Goal: Task Accomplishment & Management: Manage account settings

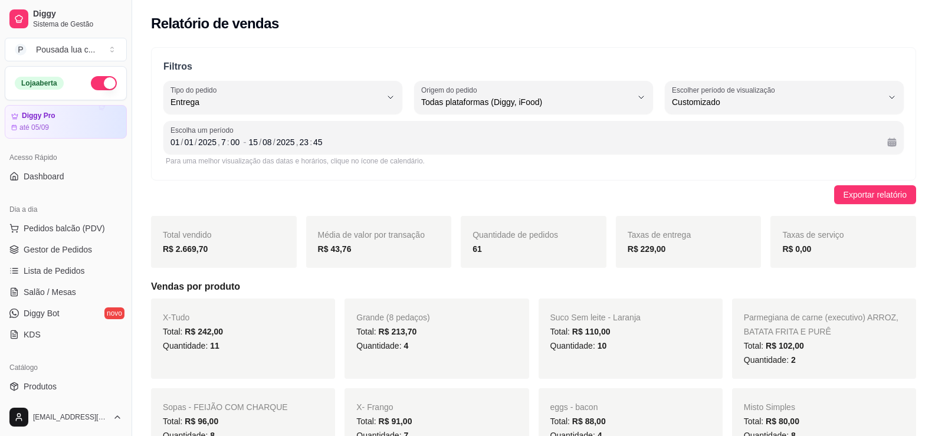
select select "DELIVERY"
select select "ALL"
select select "-1"
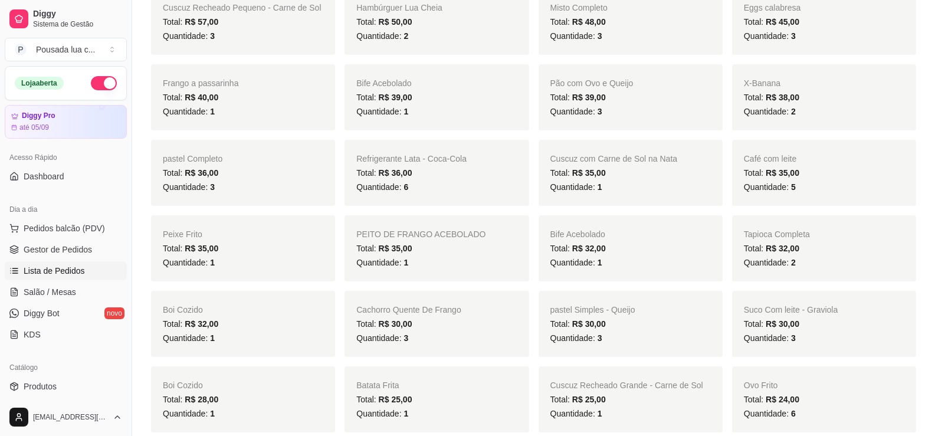
click at [43, 274] on span "Lista de Pedidos" at bounding box center [54, 271] width 61 height 12
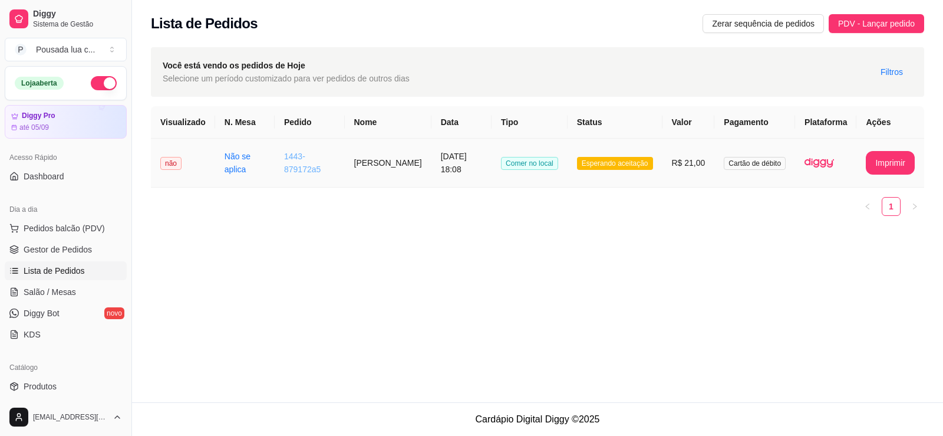
click at [292, 172] on link "1443-879172a5" at bounding box center [302, 163] width 37 height 22
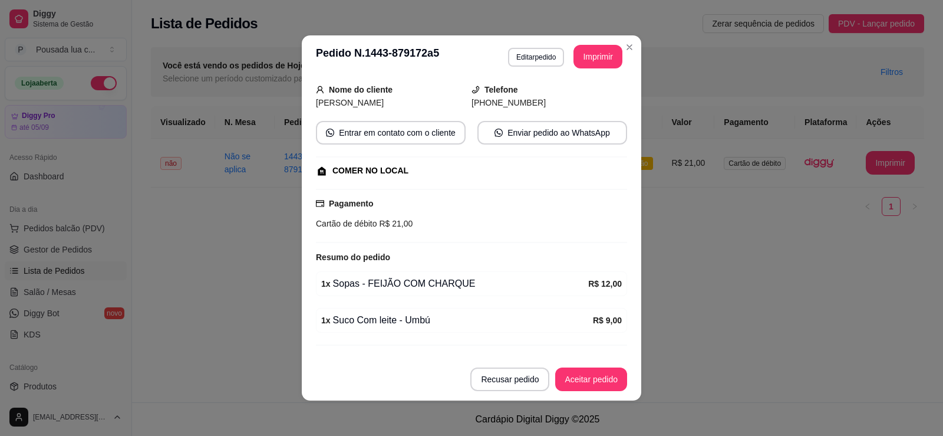
scroll to position [97, 0]
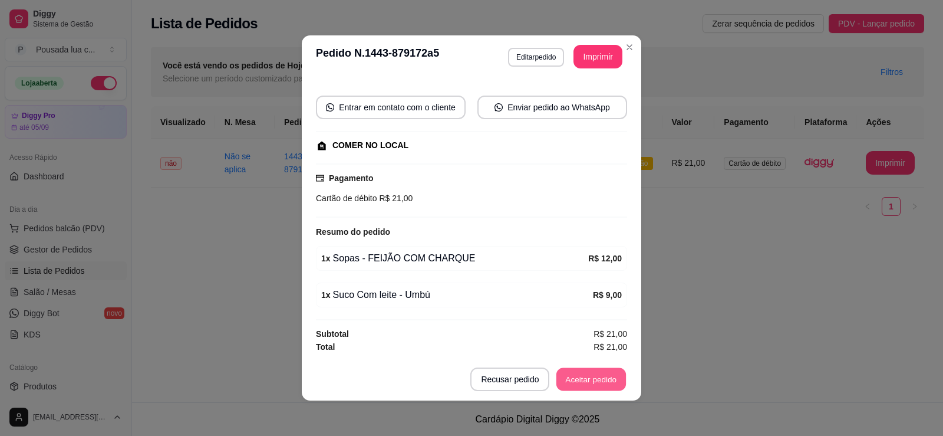
click at [580, 374] on button "Aceitar pedido" at bounding box center [592, 379] width 70 height 23
click at [573, 384] on button "Mover para preparo" at bounding box center [581, 379] width 88 height 23
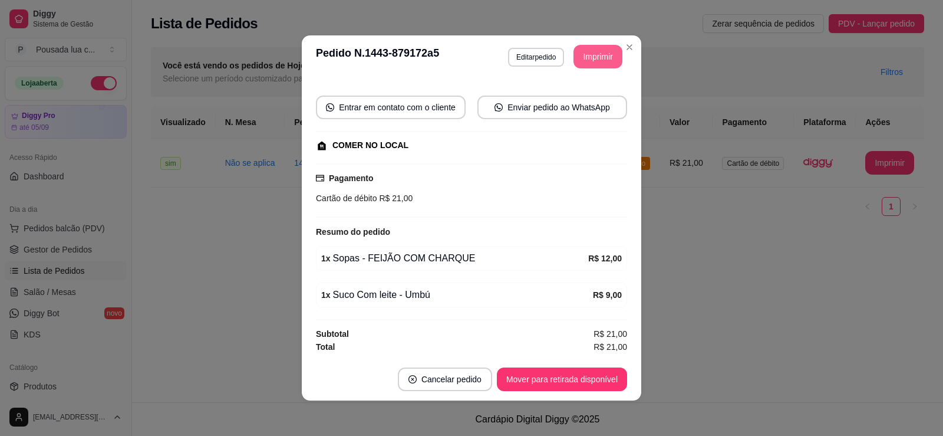
click at [594, 58] on button "Imprimir" at bounding box center [598, 57] width 49 height 24
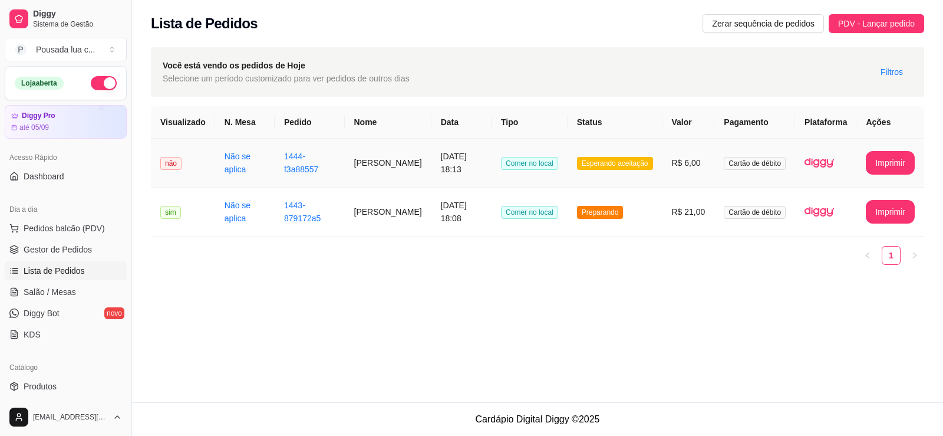
click at [297, 148] on td "1444-f3a88557" at bounding box center [310, 163] width 70 height 49
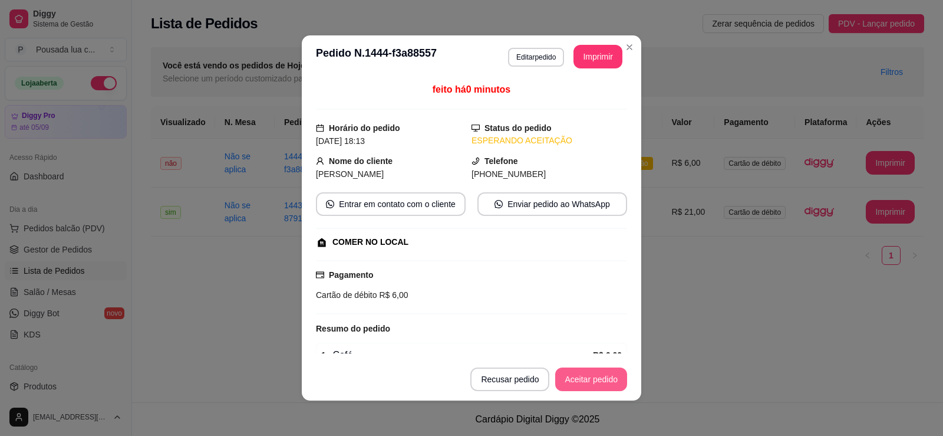
click at [616, 378] on button "Aceitar pedido" at bounding box center [591, 379] width 72 height 24
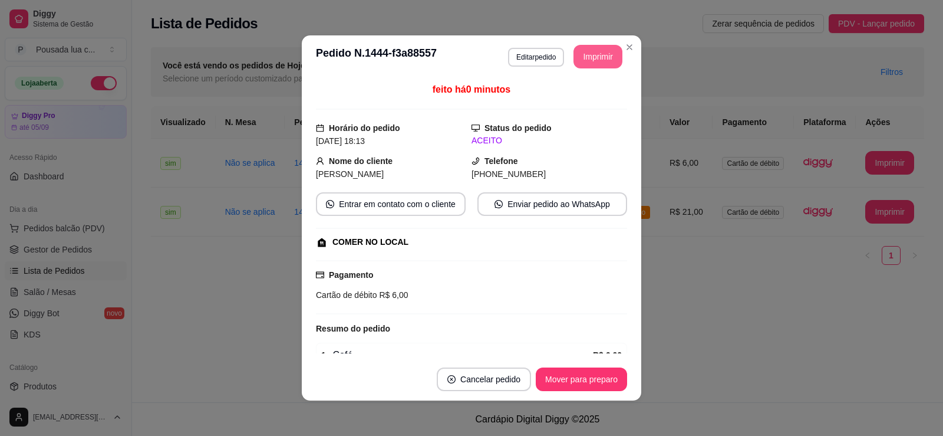
click at [595, 64] on button "Imprimir" at bounding box center [598, 57] width 49 height 24
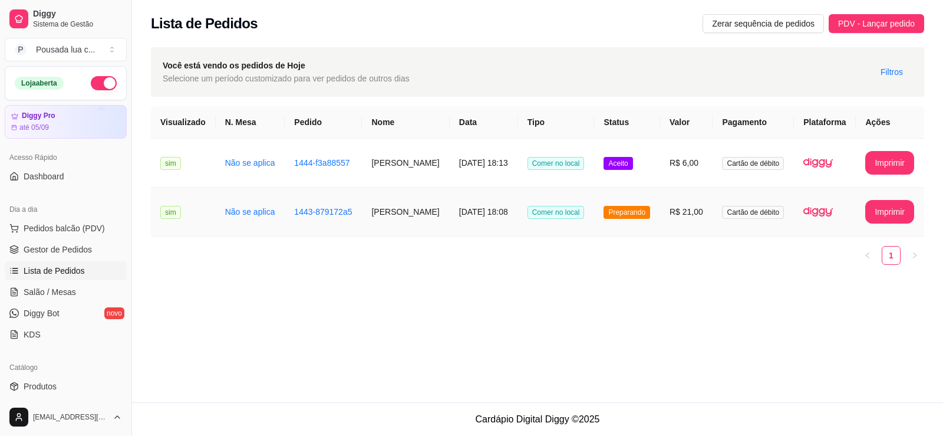
click at [362, 218] on td "[PERSON_NAME]" at bounding box center [405, 211] width 87 height 49
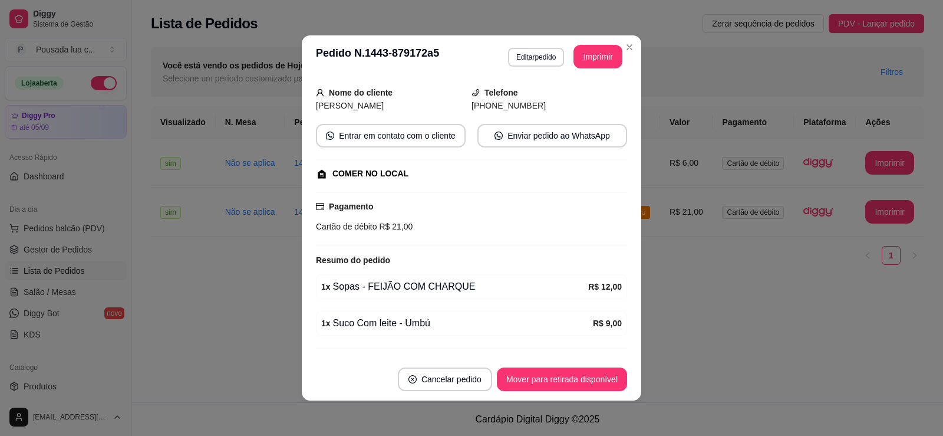
scroll to position [97, 0]
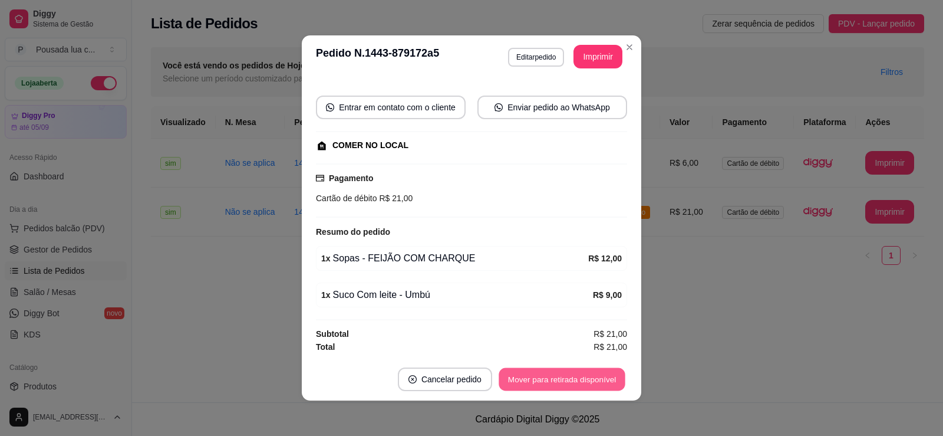
click at [531, 371] on button "Mover para retirada disponível" at bounding box center [562, 379] width 126 height 23
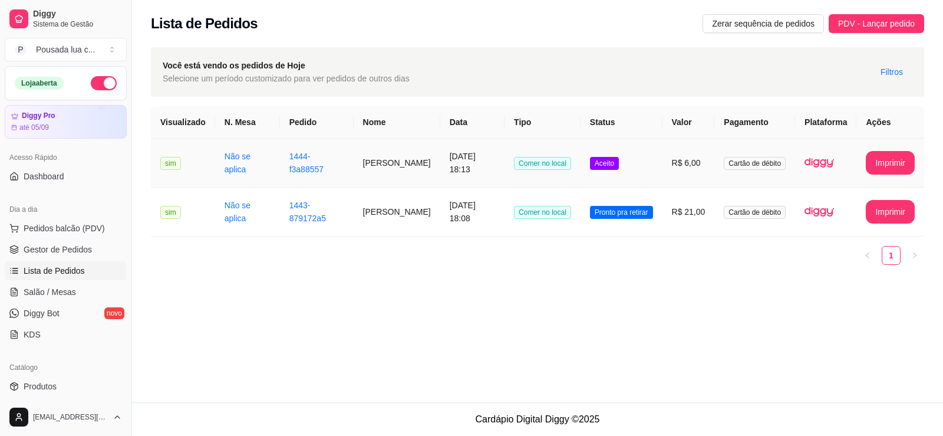
click at [440, 167] on td "[DATE] 18:13" at bounding box center [472, 163] width 64 height 49
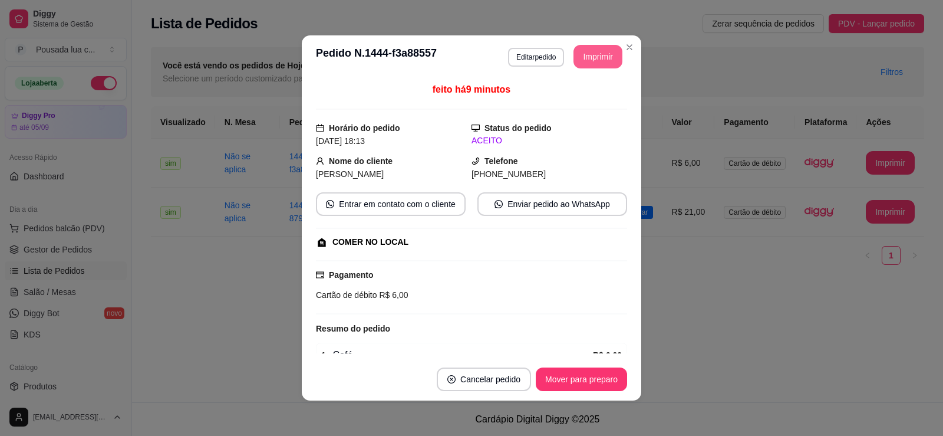
click at [591, 59] on button "Imprimir" at bounding box center [598, 57] width 49 height 24
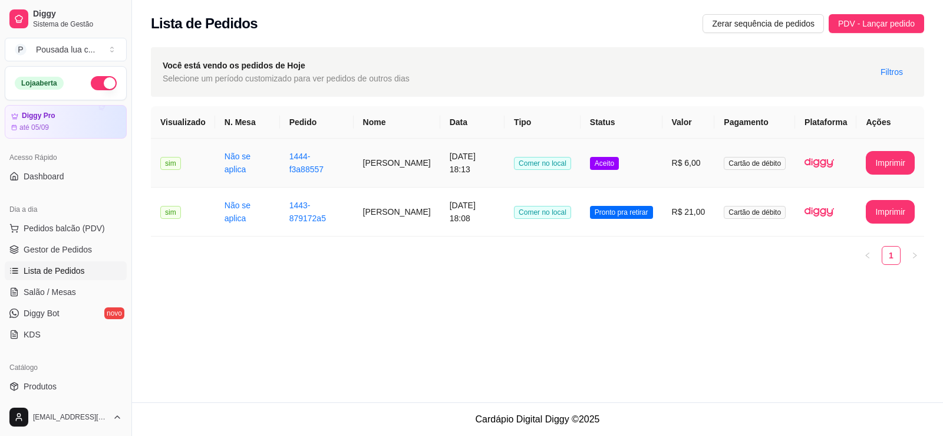
click at [413, 174] on td "[PERSON_NAME]" at bounding box center [397, 163] width 87 height 49
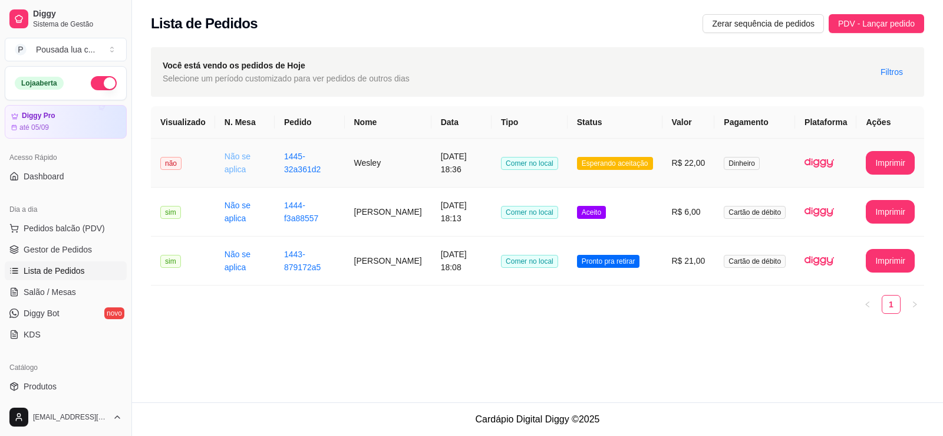
click at [225, 158] on link "Não se aplica" at bounding box center [238, 163] width 26 height 22
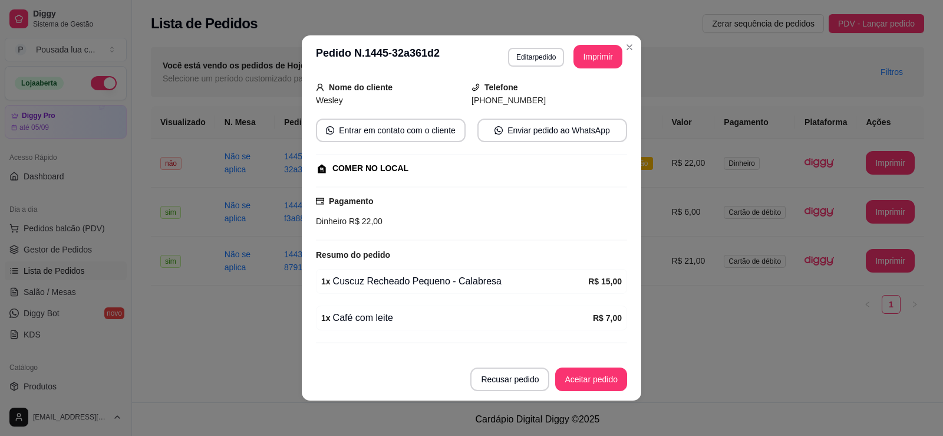
scroll to position [97, 0]
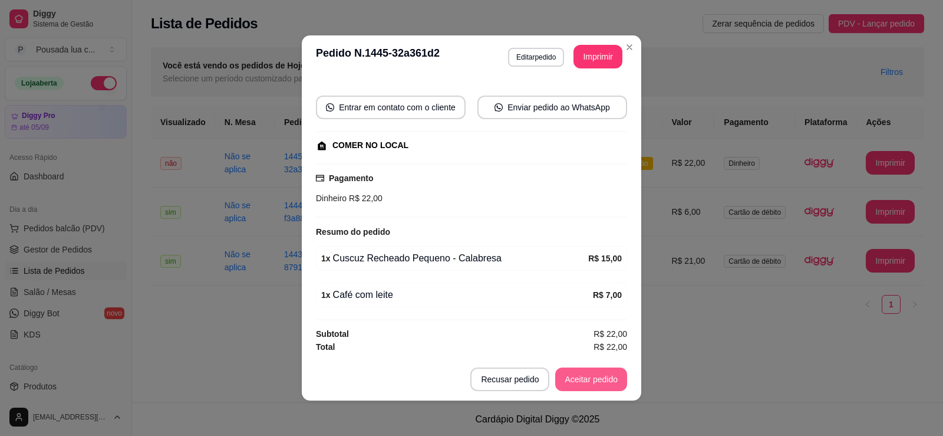
click at [577, 376] on button "Aceitar pedido" at bounding box center [591, 379] width 72 height 24
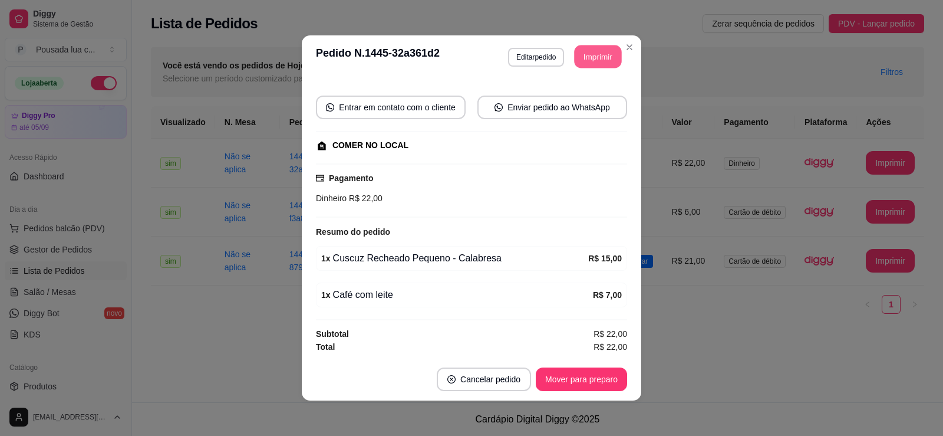
click at [587, 57] on button "Imprimir" at bounding box center [598, 56] width 47 height 23
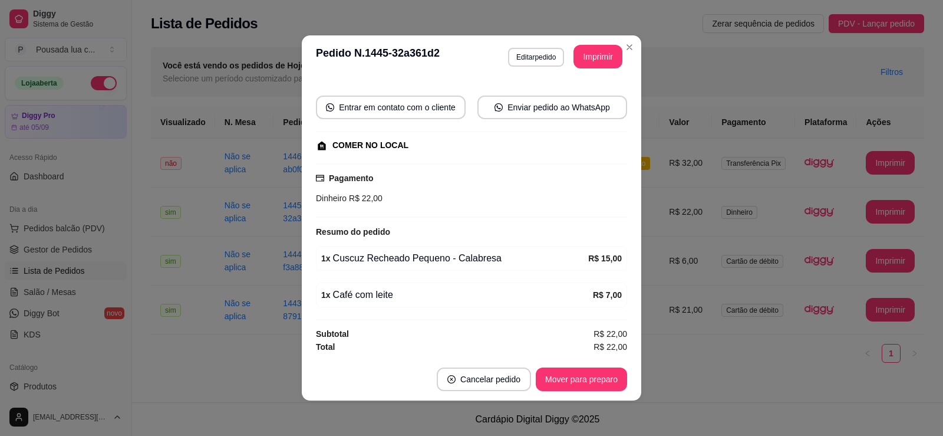
scroll to position [2, 0]
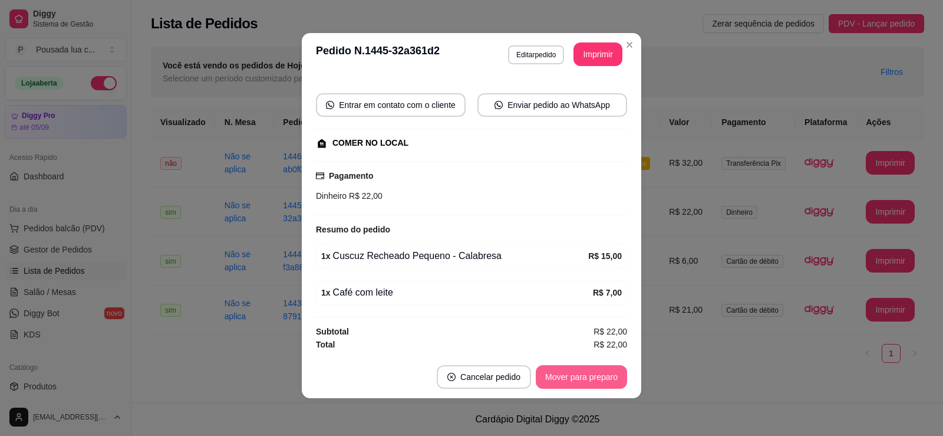
click at [565, 371] on button "Mover para preparo" at bounding box center [581, 377] width 91 height 24
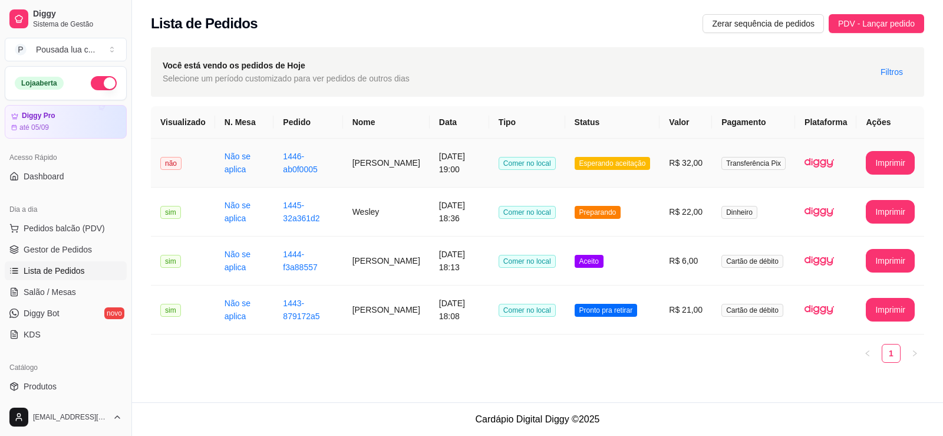
click at [430, 167] on td "[DATE] 19:00" at bounding box center [460, 163] width 60 height 49
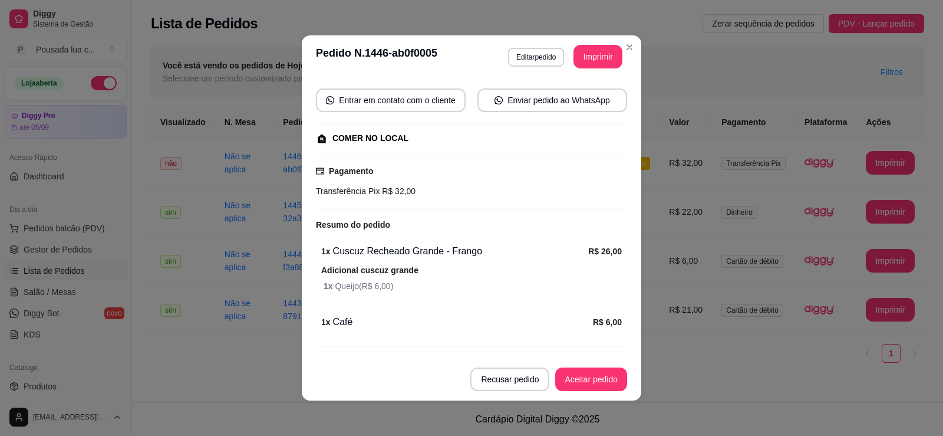
scroll to position [131, 0]
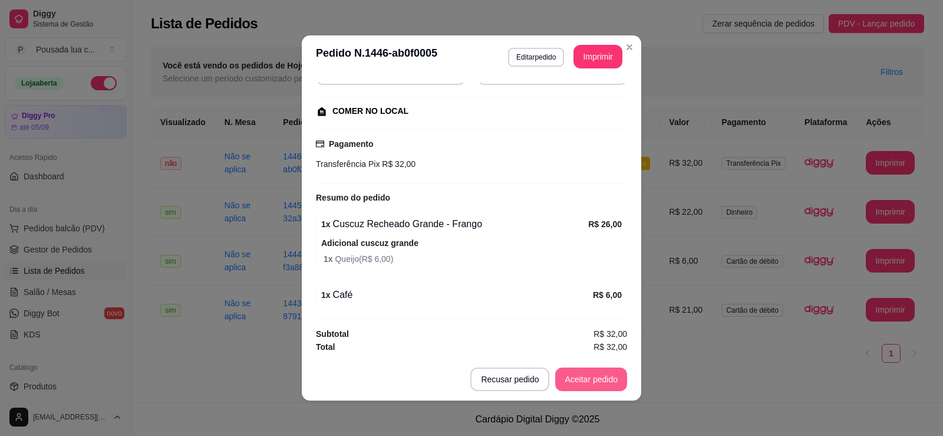
click at [596, 380] on button "Aceitar pedido" at bounding box center [591, 379] width 72 height 24
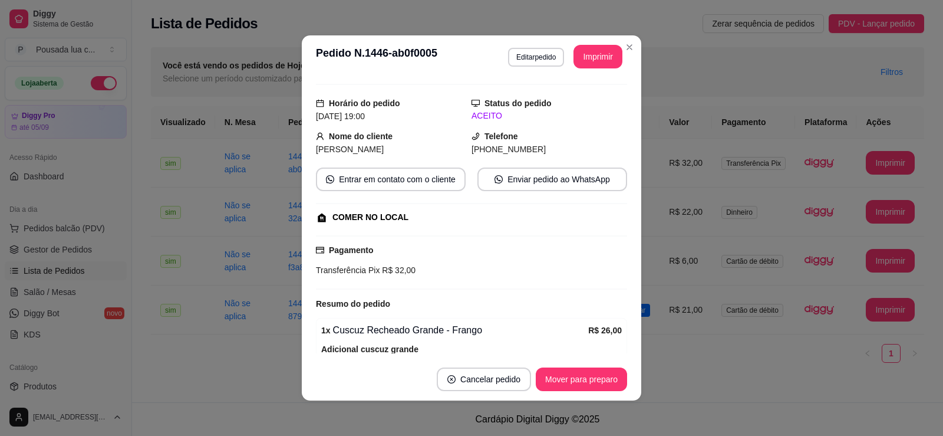
scroll to position [0, 0]
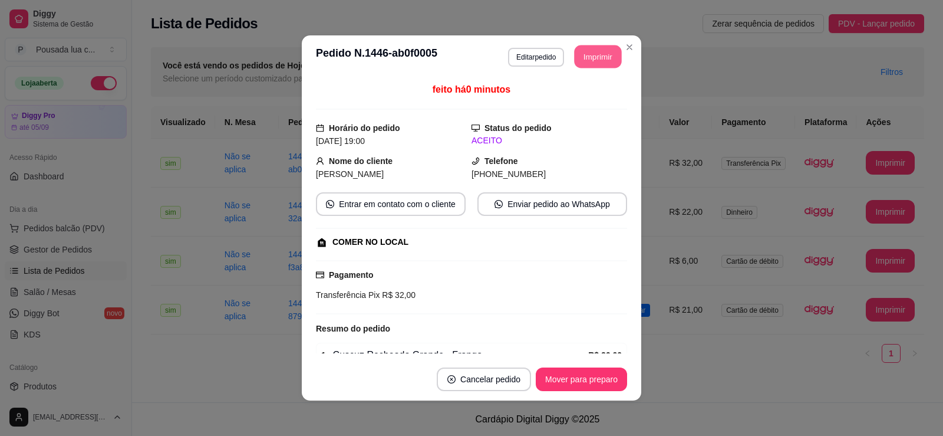
click at [607, 53] on button "Imprimir" at bounding box center [598, 56] width 47 height 23
click at [594, 376] on button "Mover para preparo" at bounding box center [581, 379] width 91 height 24
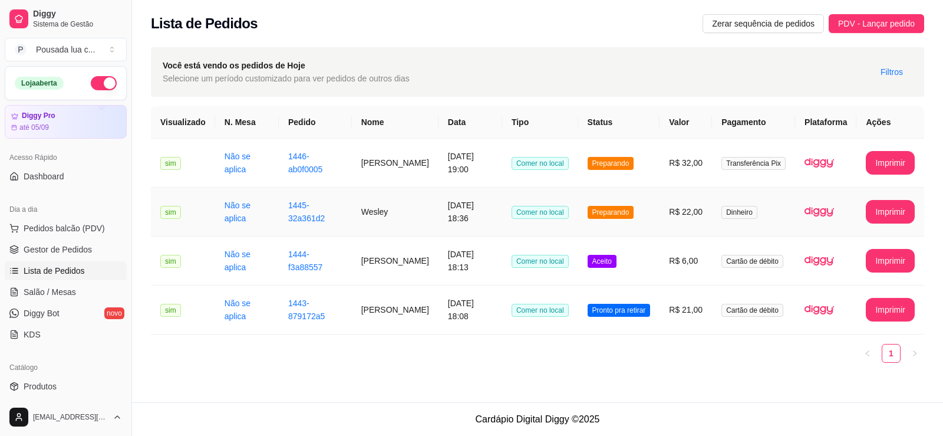
click at [502, 221] on td "[DATE] 18:36" at bounding box center [471, 211] width 64 height 49
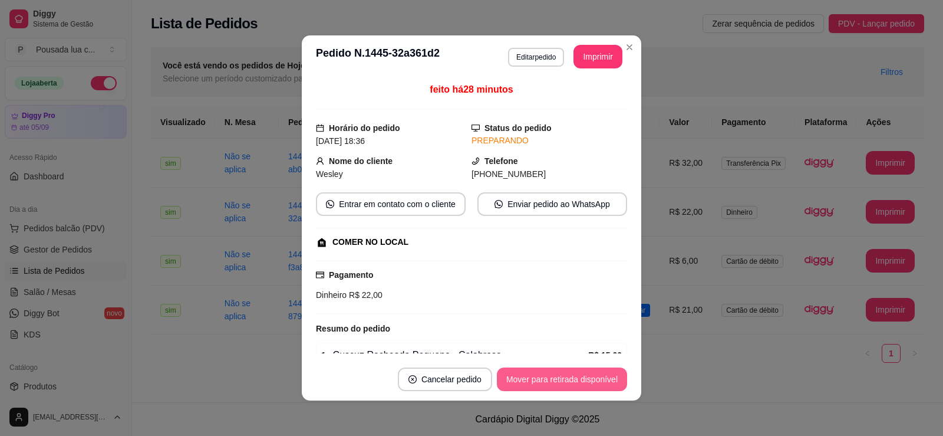
click at [562, 386] on button "Mover para retirada disponível" at bounding box center [562, 379] width 130 height 24
click at [595, 380] on button "Mover para finalizado" at bounding box center [578, 379] width 98 height 24
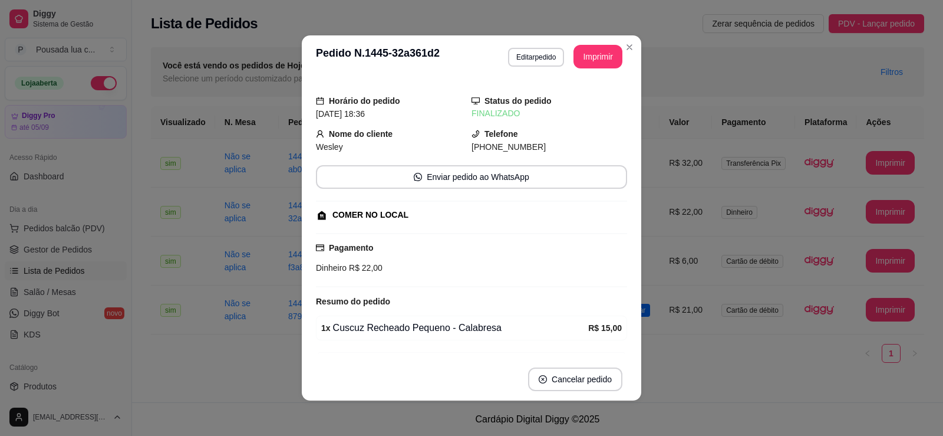
click at [308, 337] on div "Horário do pedido [DATE] 18:36 Status do pedido FINALIZADO Nome do cliente Wesl…" at bounding box center [472, 218] width 340 height 280
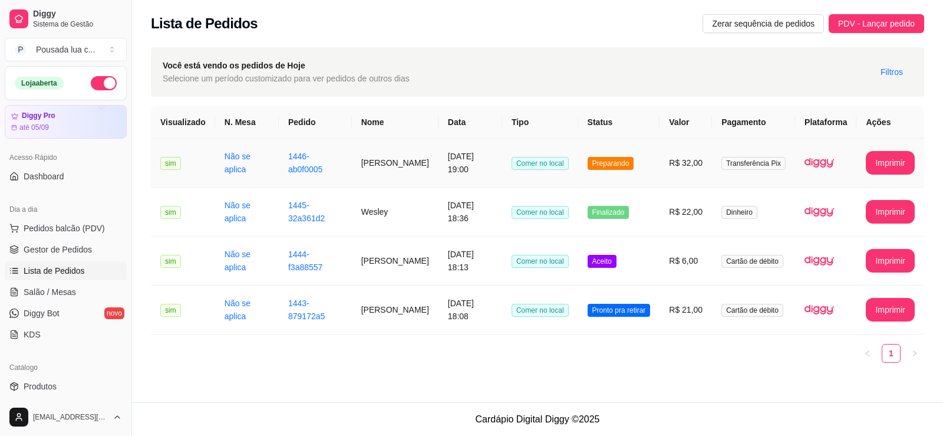
click at [439, 147] on td "[DATE] 19:00" at bounding box center [471, 163] width 64 height 49
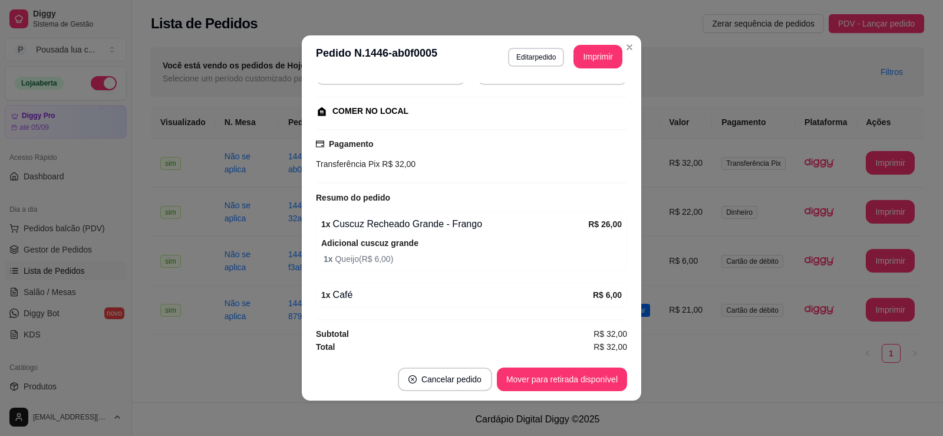
scroll to position [2, 0]
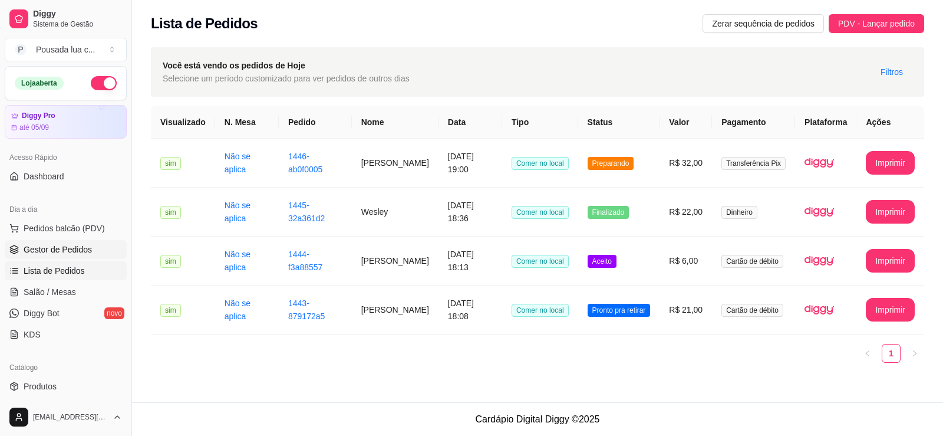
click at [70, 250] on span "Gestor de Pedidos" at bounding box center [58, 250] width 68 height 12
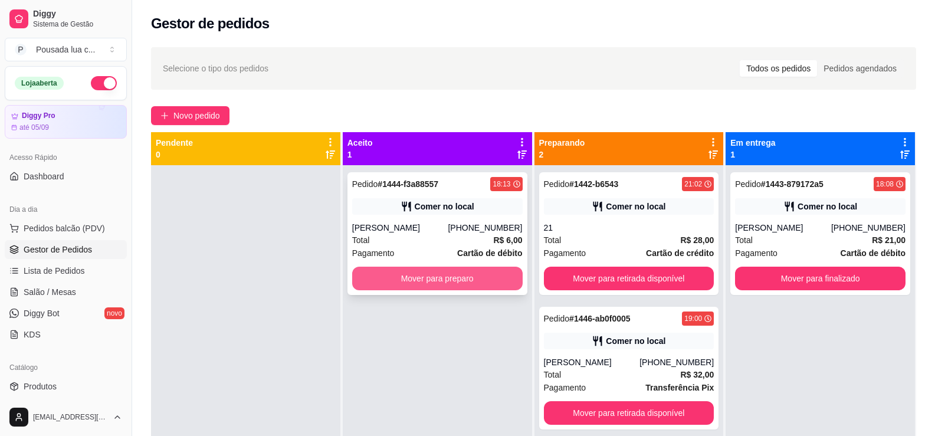
click at [379, 283] on button "Mover para preparo" at bounding box center [437, 279] width 170 height 24
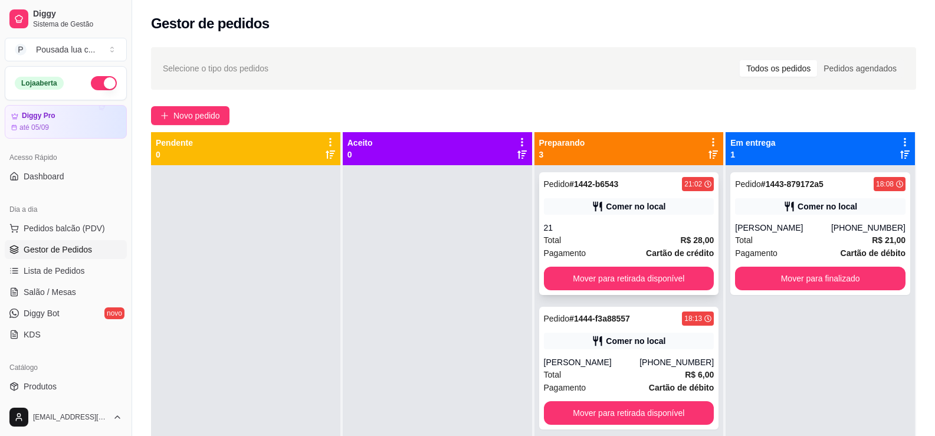
click at [604, 239] on div "Total R$ 28,00" at bounding box center [629, 239] width 170 height 13
click at [554, 274] on button "Mover para retirada disponível" at bounding box center [629, 279] width 170 height 24
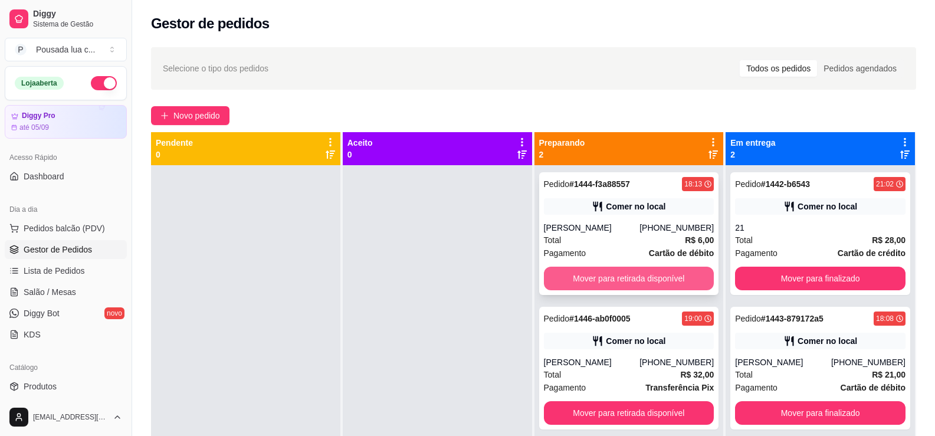
click at [554, 274] on button "Mover para retirada disponível" at bounding box center [629, 279] width 170 height 24
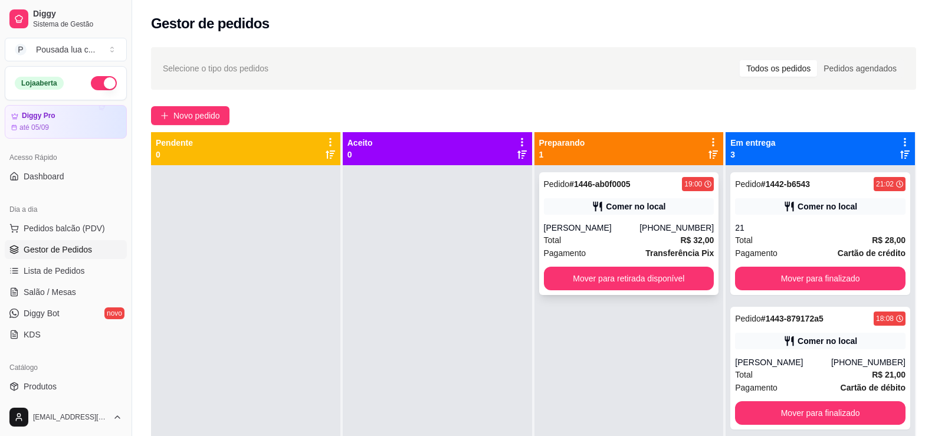
click at [592, 247] on div "Pagamento Transferência Pix" at bounding box center [629, 252] width 170 height 13
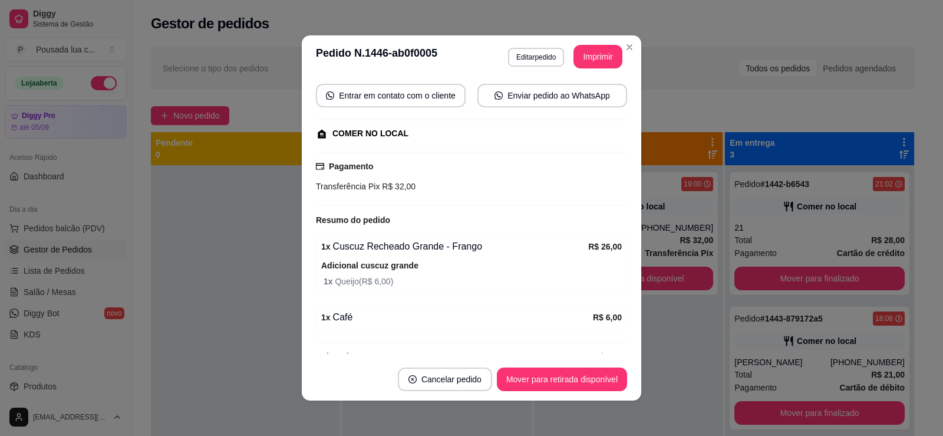
scroll to position [131, 0]
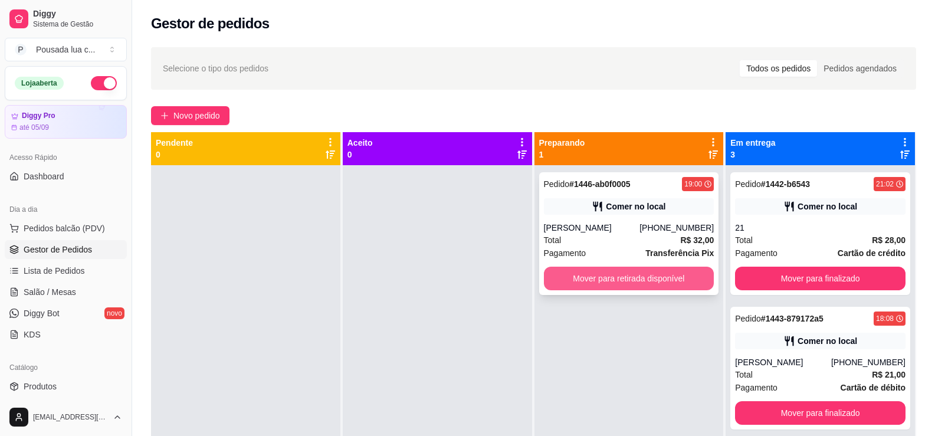
click at [554, 281] on button "Mover para retirada disponível" at bounding box center [629, 279] width 170 height 24
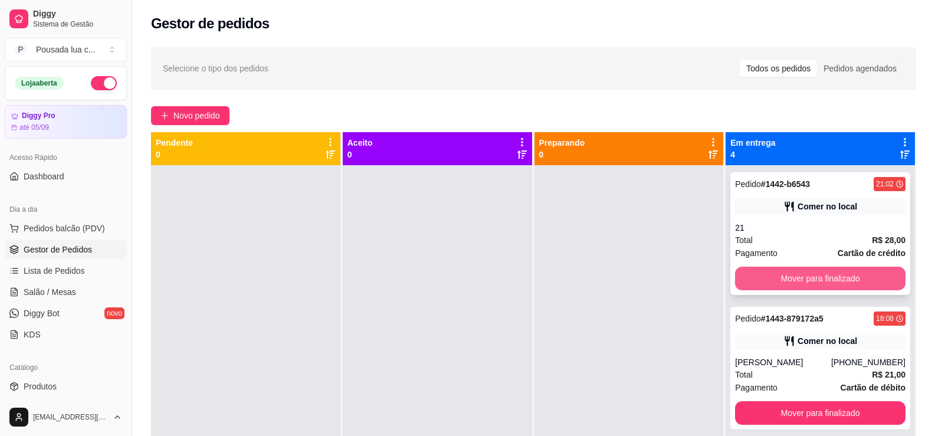
click at [761, 271] on button "Mover para finalizado" at bounding box center [820, 279] width 170 height 24
click at [760, 275] on button "Mover para finalizado" at bounding box center [820, 279] width 170 height 24
click at [759, 277] on button "Mover para finalizado" at bounding box center [820, 279] width 170 height 24
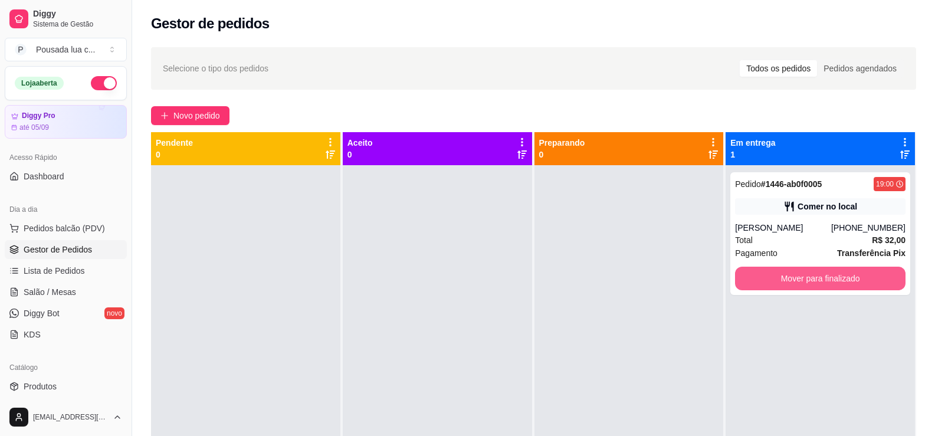
click at [759, 277] on button "Mover para finalizado" at bounding box center [820, 279] width 170 height 24
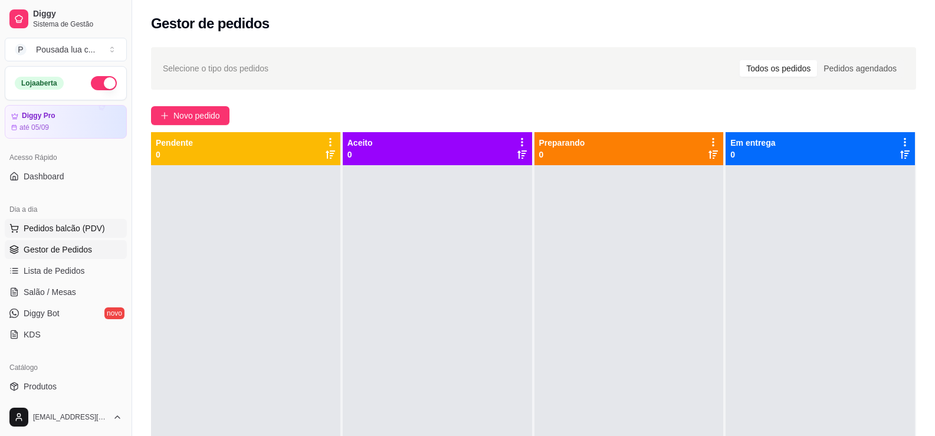
click at [80, 229] on span "Pedidos balcão (PDV)" at bounding box center [64, 228] width 81 height 12
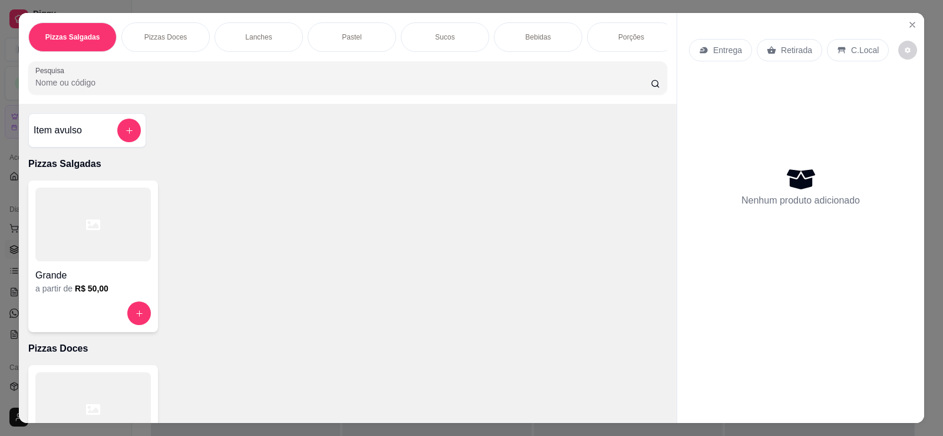
click at [853, 54] on p "C.Local" at bounding box center [865, 50] width 28 height 12
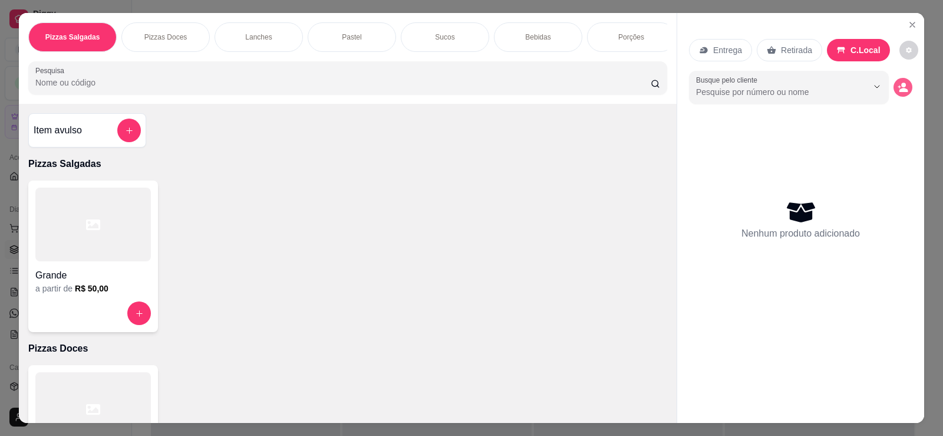
click at [898, 84] on icon "decrease-product-quantity" at bounding box center [903, 87] width 11 height 11
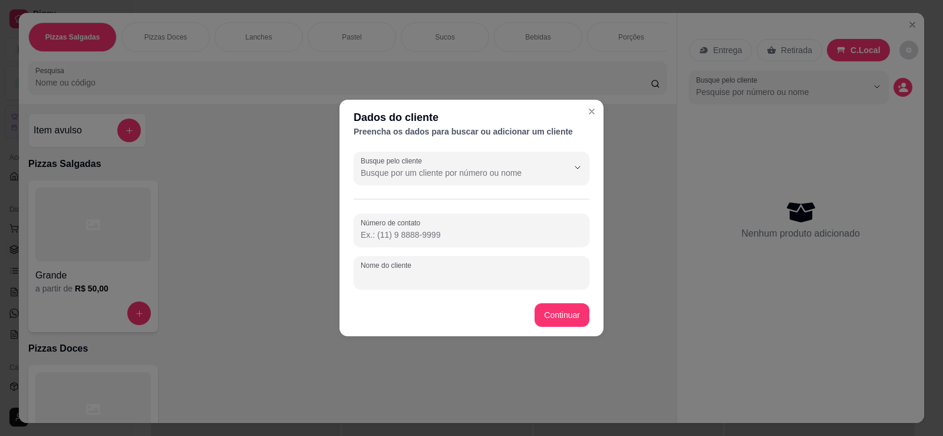
click at [488, 274] on input "Nome do cliente" at bounding box center [472, 277] width 222 height 12
type input "AP 07"
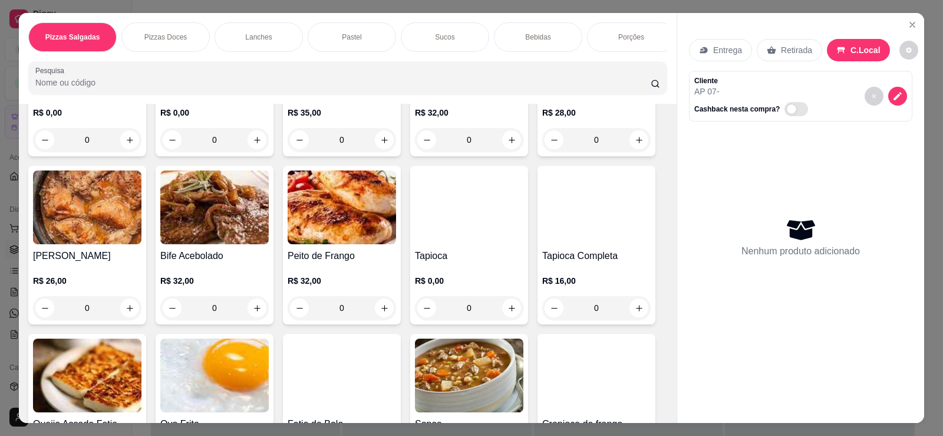
scroll to position [3164, 0]
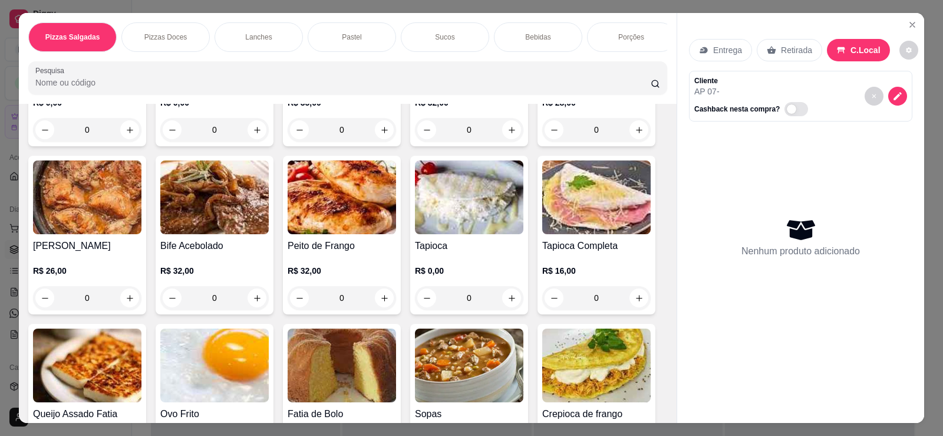
click at [481, 361] on img at bounding box center [469, 365] width 108 height 74
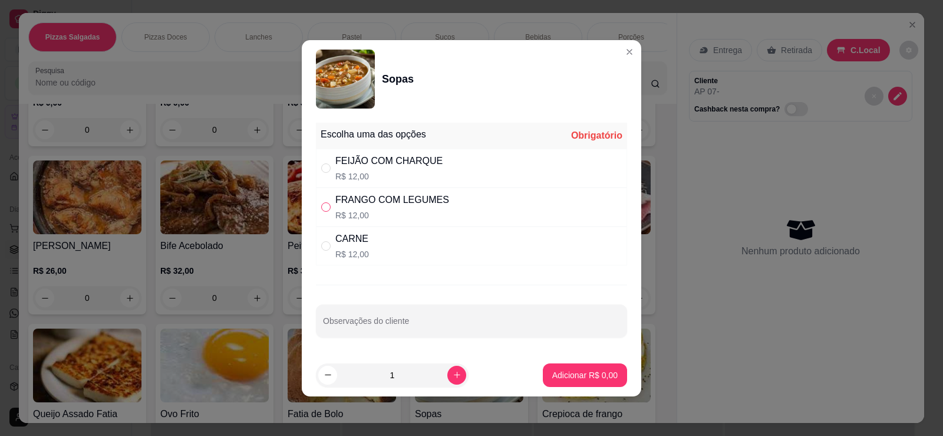
click at [327, 206] on input "" at bounding box center [325, 206] width 9 height 9
radio input "true"
click at [448, 381] on button "increase-product-quantity" at bounding box center [457, 375] width 18 height 18
click at [448, 379] on button "increase-product-quantity" at bounding box center [457, 375] width 18 height 18
type input "3"
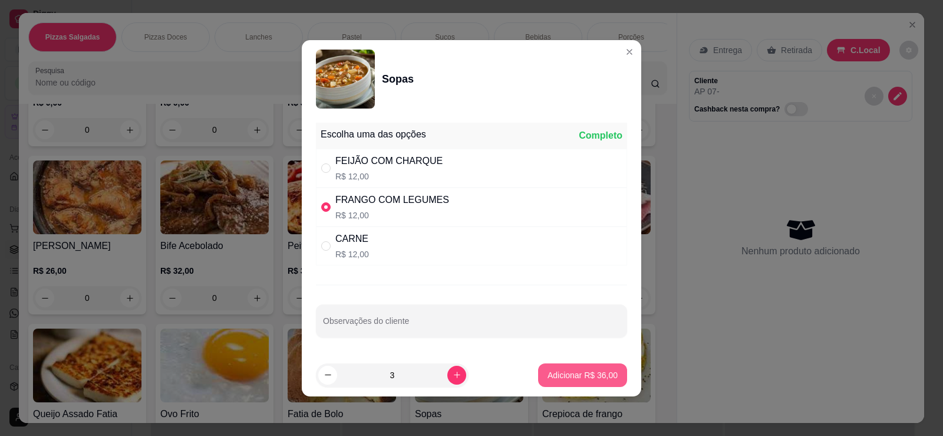
click at [560, 374] on p "Adicionar R$ 36,00" at bounding box center [583, 375] width 70 height 12
type input "3"
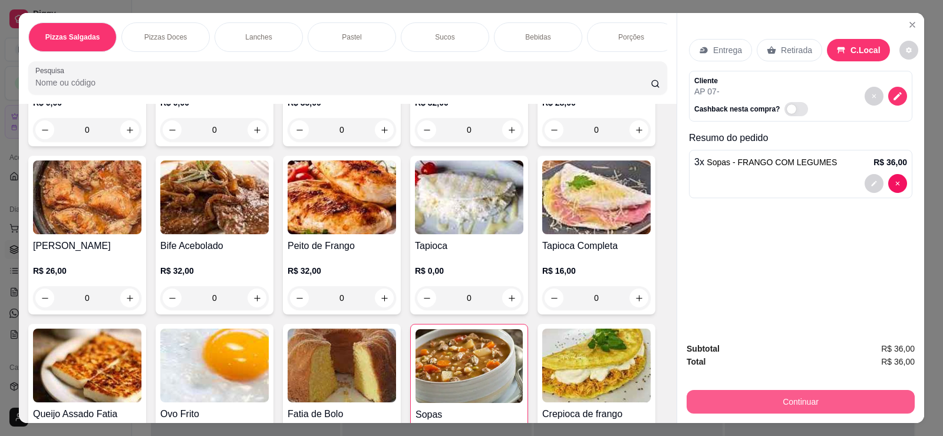
click at [744, 395] on button "Continuar" at bounding box center [801, 402] width 228 height 24
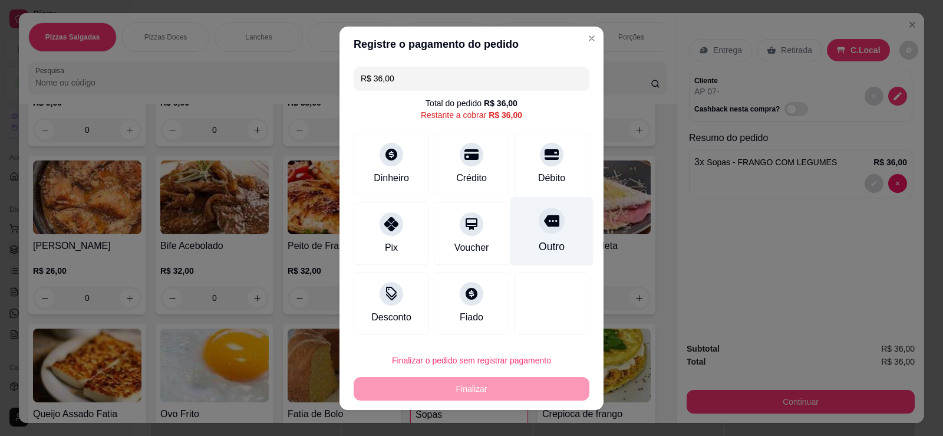
click at [546, 223] on icon at bounding box center [551, 221] width 15 height 12
type input "R$ 0,00"
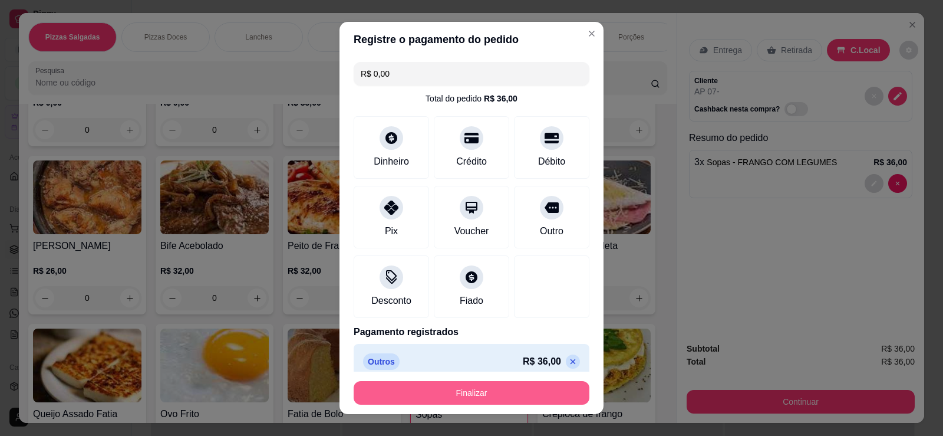
click at [466, 396] on button "Finalizar" at bounding box center [472, 393] width 236 height 24
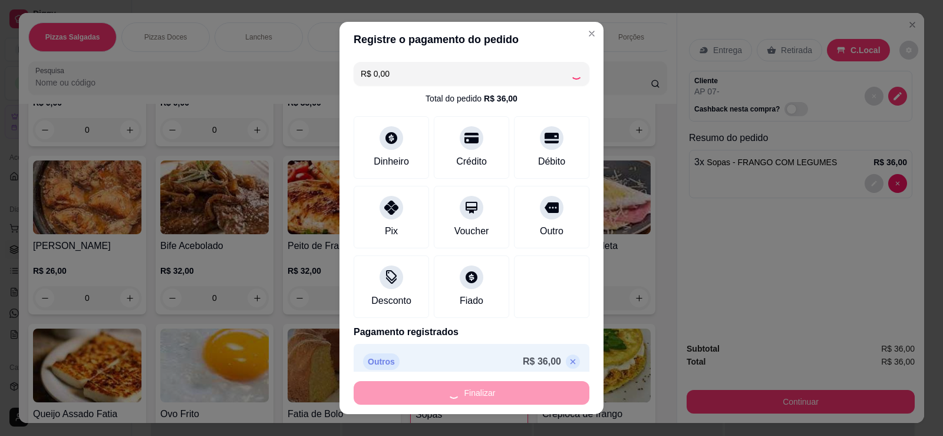
type input "0"
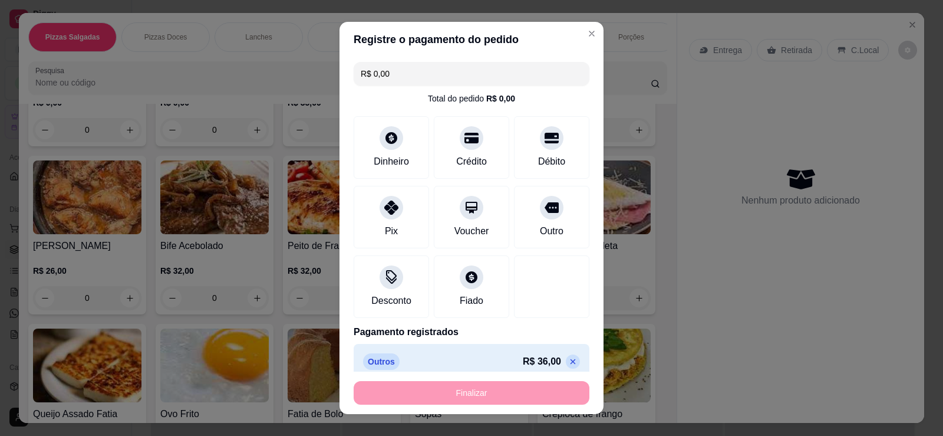
type input "-R$ 36,00"
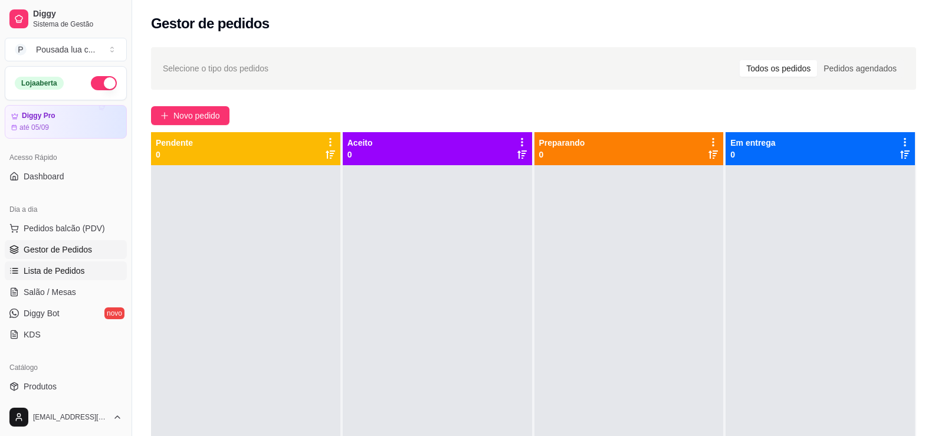
click at [99, 273] on link "Lista de Pedidos" at bounding box center [66, 270] width 122 height 19
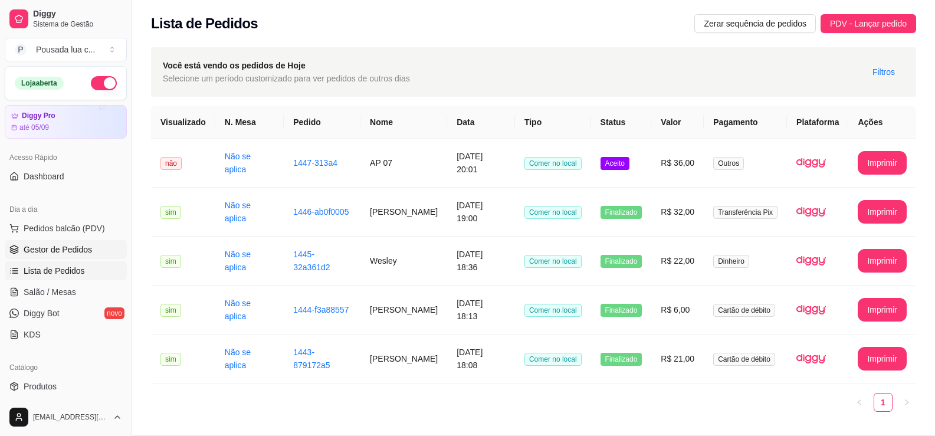
click at [95, 248] on link "Gestor de Pedidos" at bounding box center [66, 249] width 122 height 19
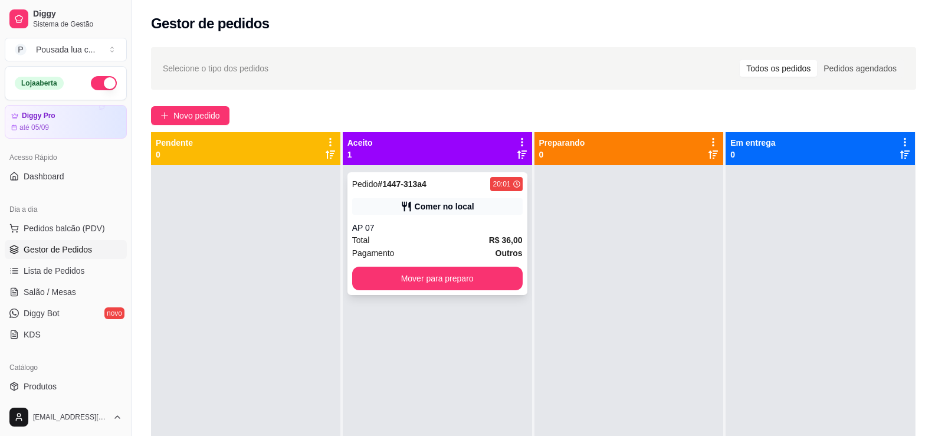
click at [412, 237] on div "Total R$ 36,00" at bounding box center [437, 239] width 170 height 13
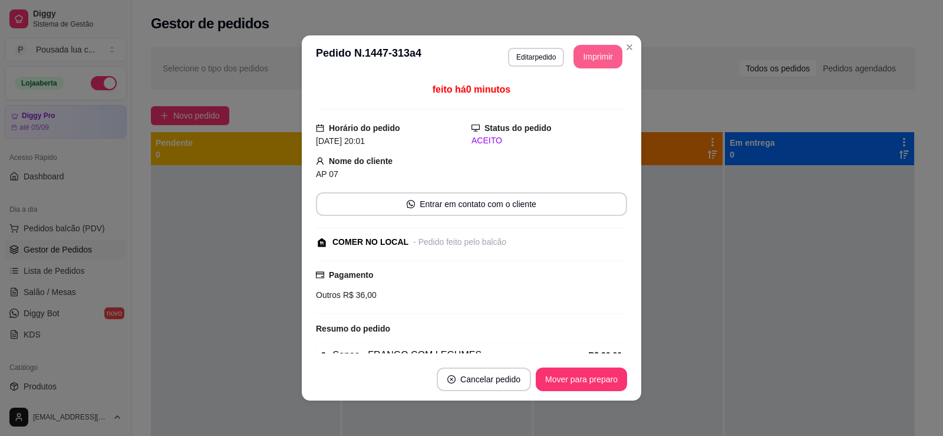
click at [596, 56] on button "Imprimir" at bounding box center [598, 57] width 49 height 24
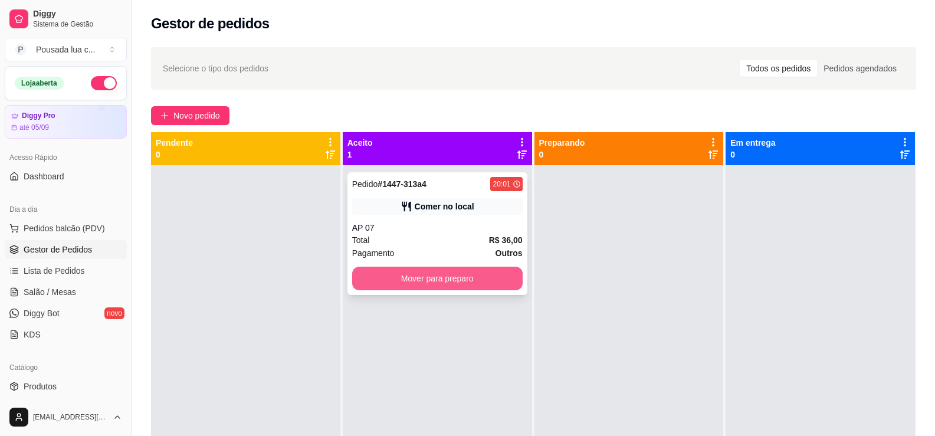
click at [399, 272] on button "Mover para preparo" at bounding box center [437, 279] width 170 height 24
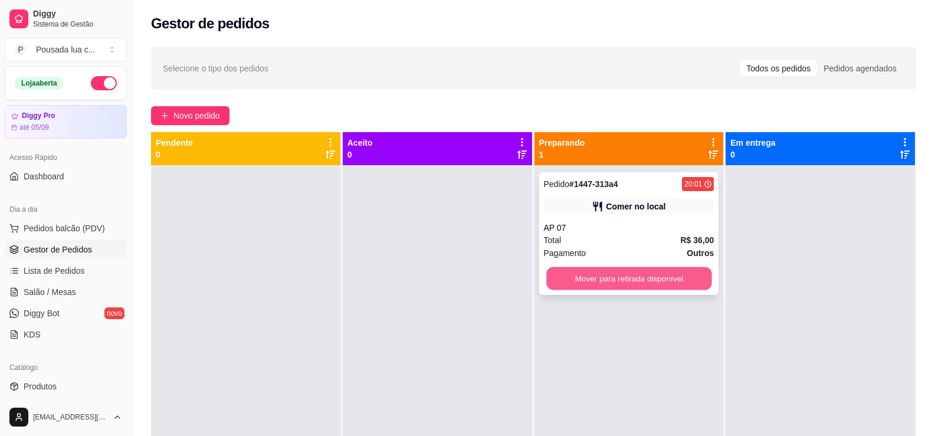
click at [552, 278] on button "Mover para retirada disponível" at bounding box center [628, 278] width 165 height 23
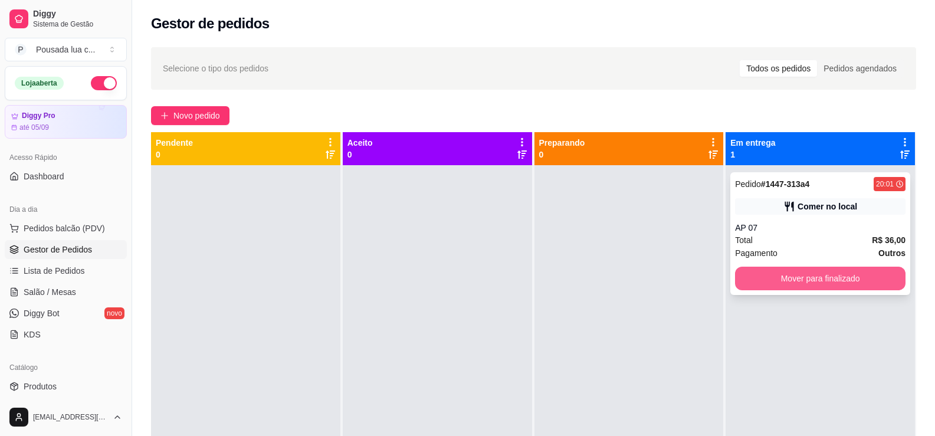
click at [765, 282] on button "Mover para finalizado" at bounding box center [820, 279] width 170 height 24
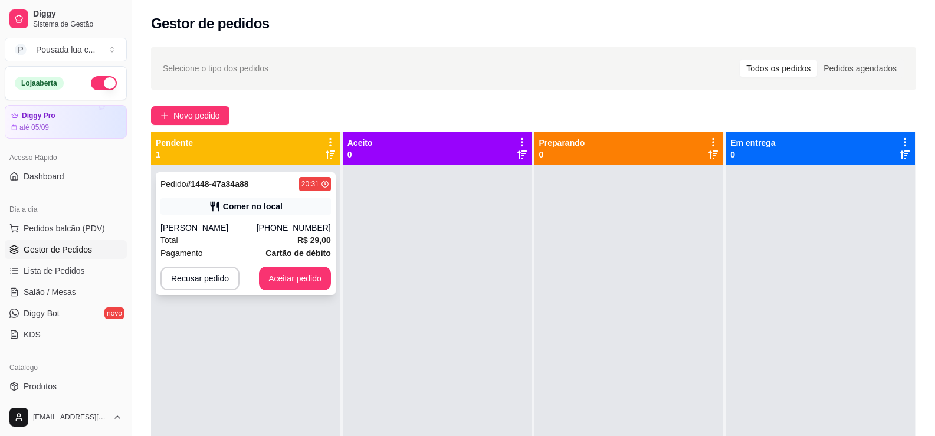
click at [236, 238] on div "Total R$ 29,00" at bounding box center [245, 239] width 170 height 13
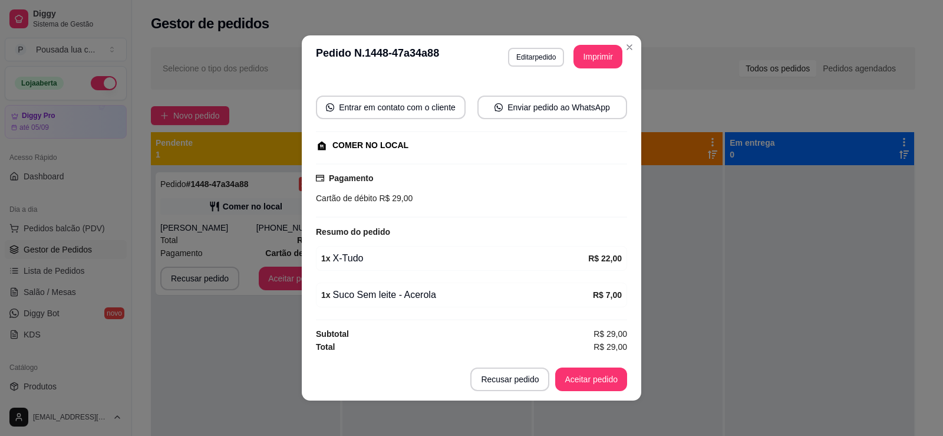
scroll to position [2, 0]
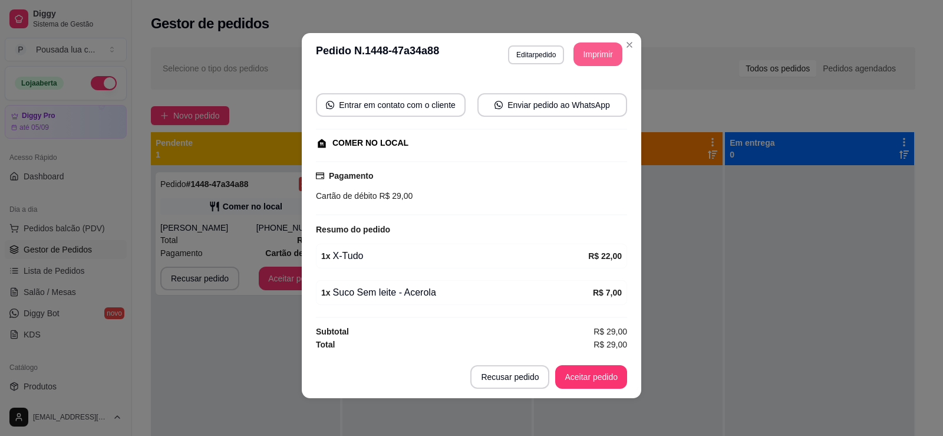
click at [596, 55] on button "Imprimir" at bounding box center [598, 54] width 49 height 24
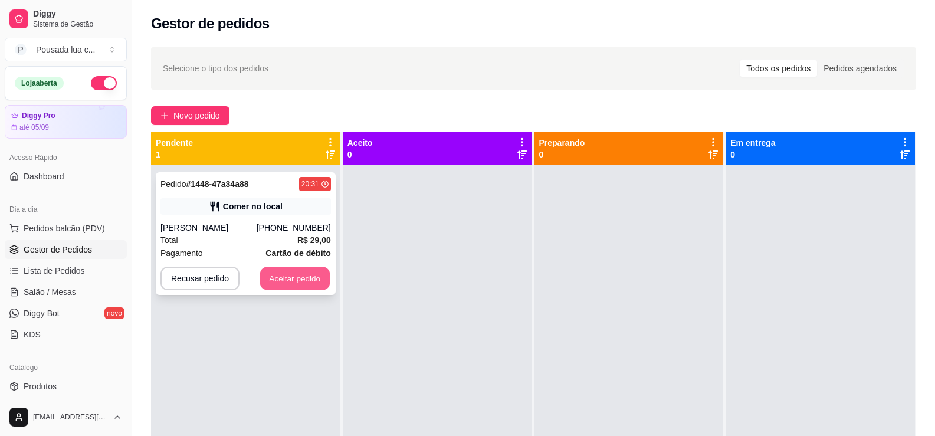
click at [274, 279] on button "Aceitar pedido" at bounding box center [295, 278] width 70 height 23
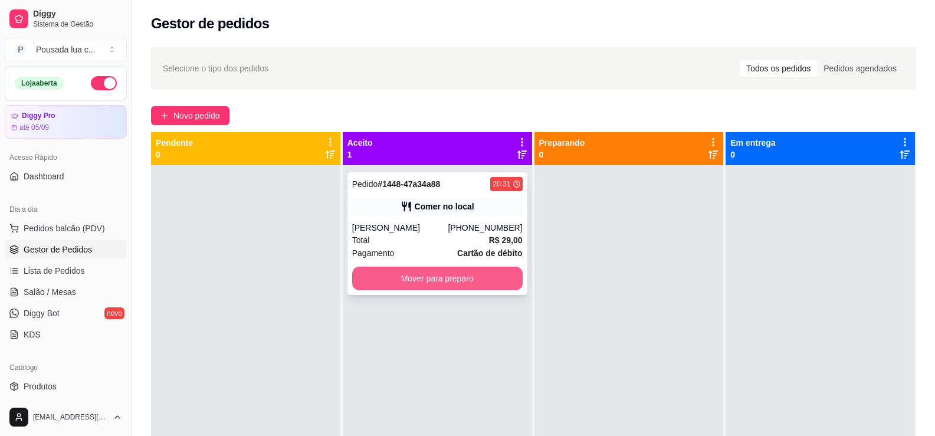
click at [366, 279] on button "Mover para preparo" at bounding box center [437, 279] width 170 height 24
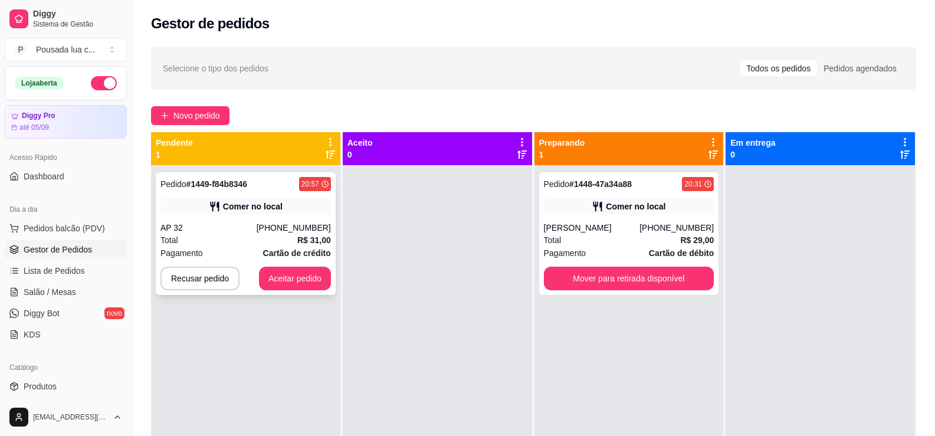
click at [228, 228] on div "AP 32" at bounding box center [208, 228] width 96 height 12
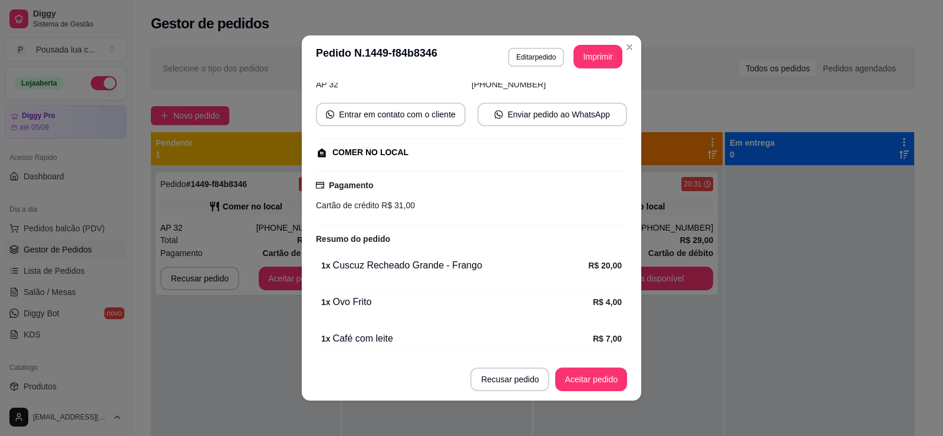
scroll to position [133, 0]
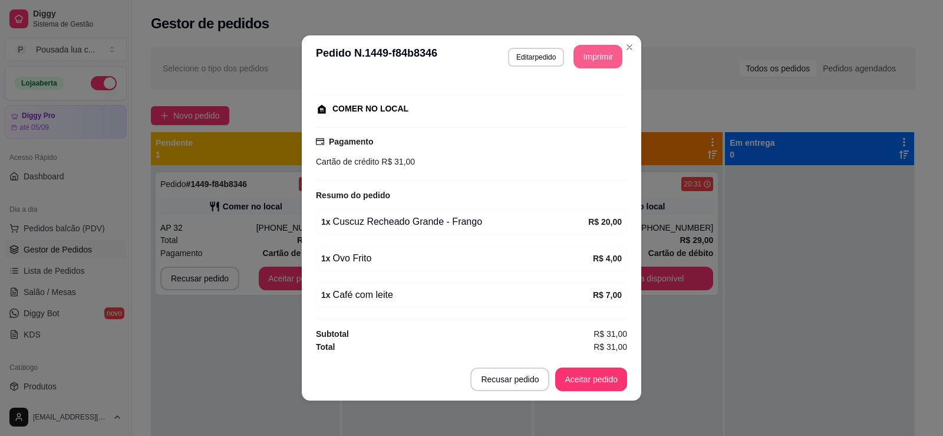
click at [583, 50] on button "Imprimir" at bounding box center [598, 57] width 49 height 24
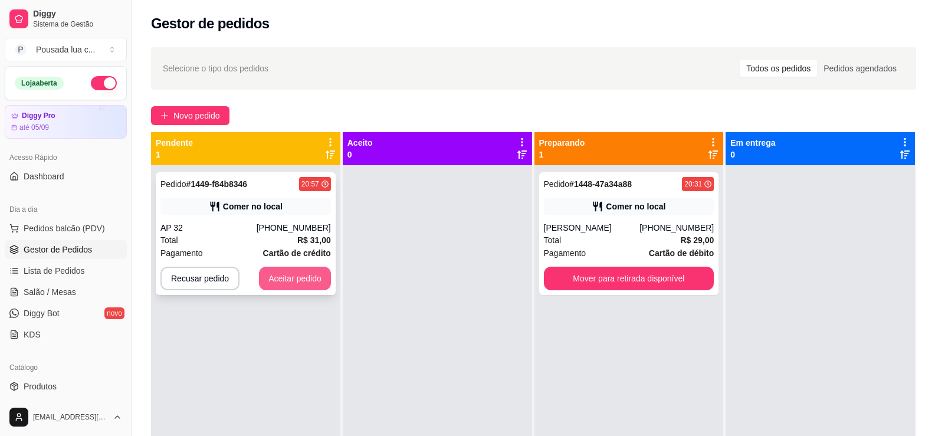
click at [288, 277] on button "Aceitar pedido" at bounding box center [295, 279] width 72 height 24
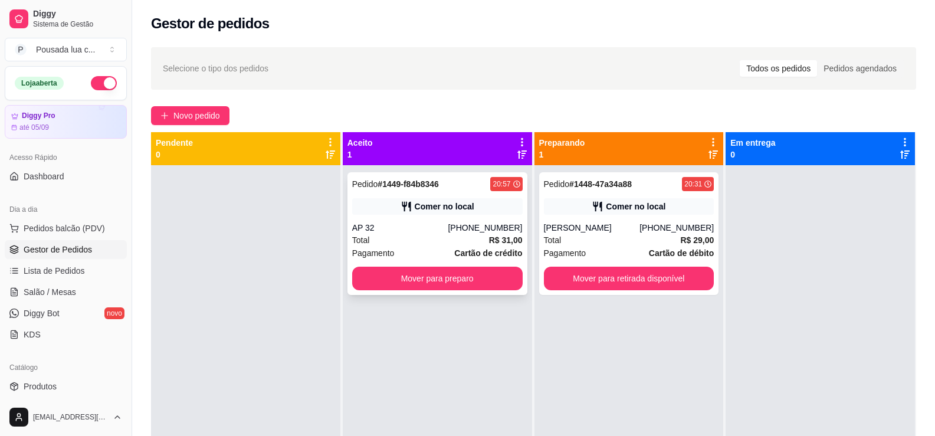
click at [425, 233] on div "AP 32" at bounding box center [400, 228] width 96 height 12
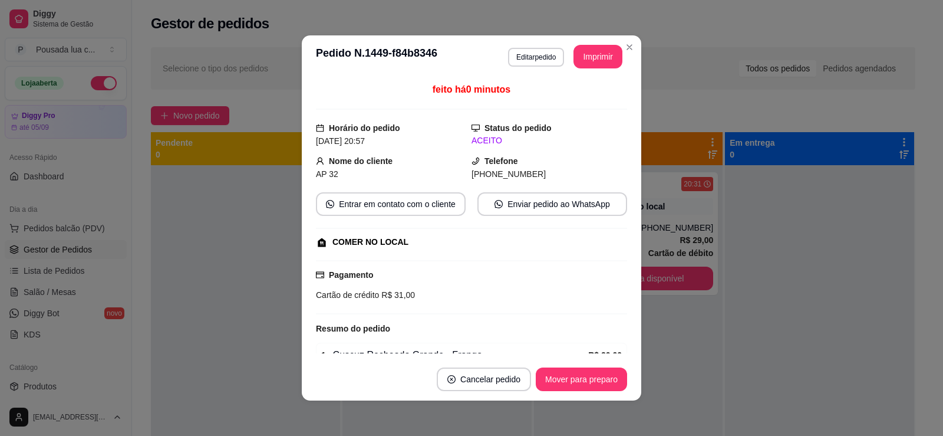
scroll to position [133, 0]
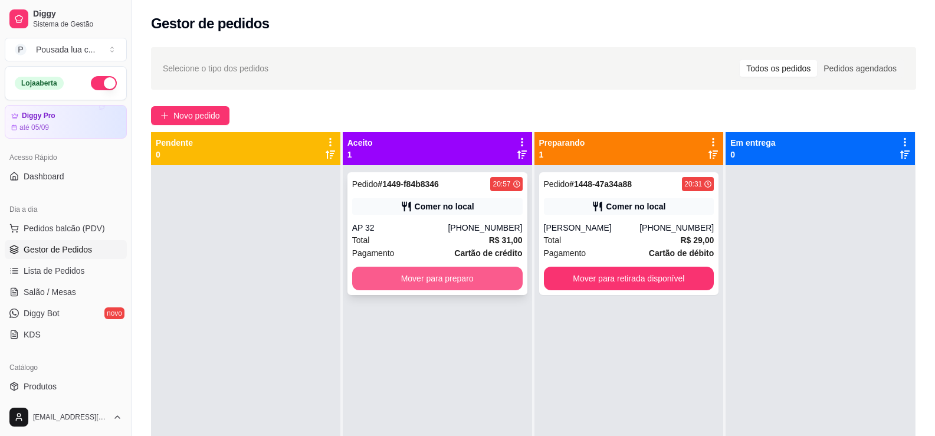
click at [379, 272] on button "Mover para preparo" at bounding box center [437, 279] width 170 height 24
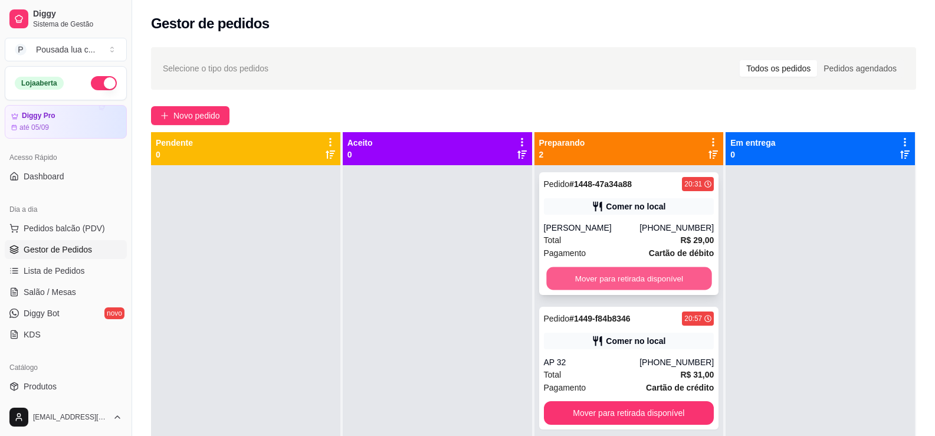
click at [569, 279] on button "Mover para retirada disponível" at bounding box center [628, 278] width 165 height 23
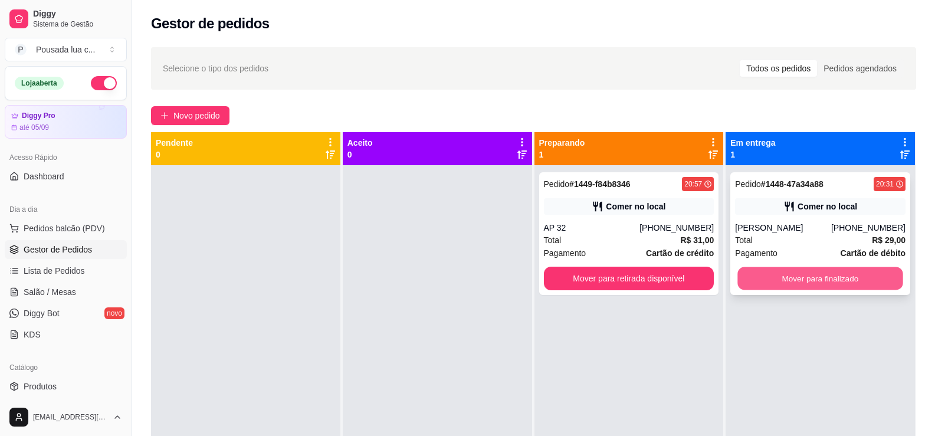
click at [738, 275] on button "Mover para finalizado" at bounding box center [820, 278] width 165 height 23
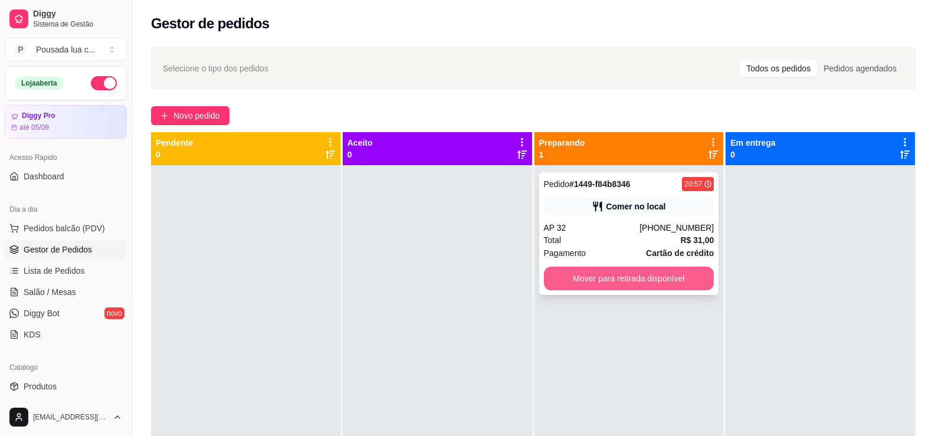
click at [657, 277] on button "Mover para retirada disponível" at bounding box center [629, 279] width 170 height 24
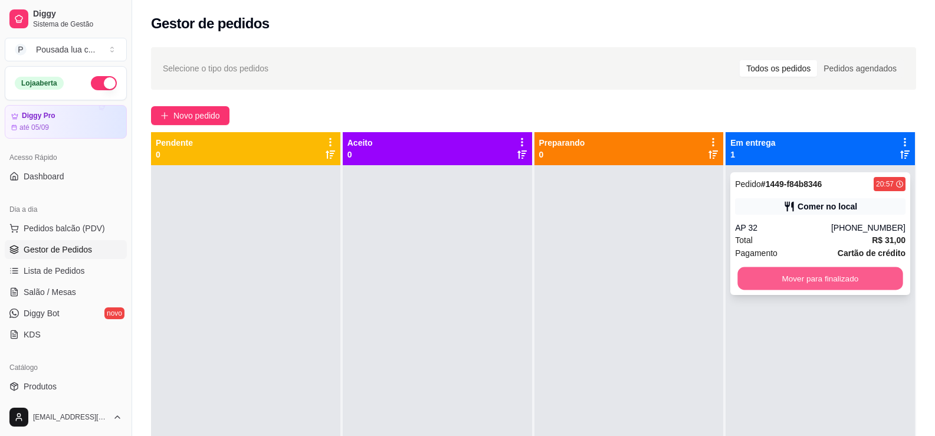
click at [776, 281] on button "Mover para finalizado" at bounding box center [820, 278] width 165 height 23
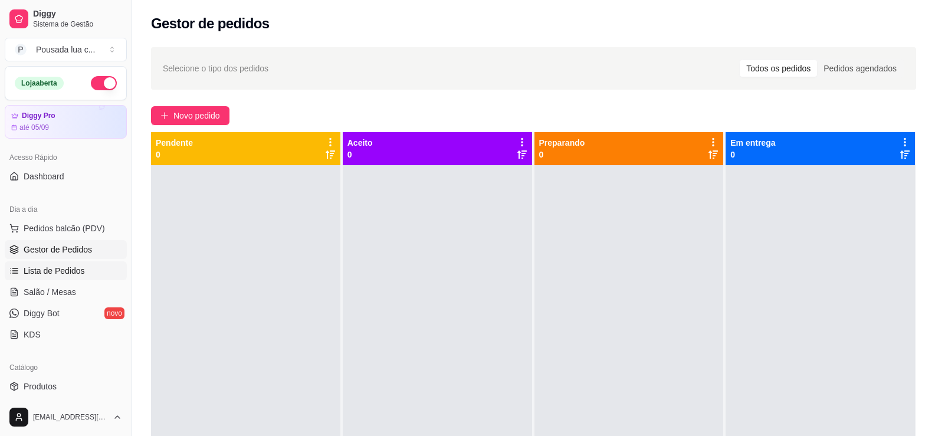
drag, startPoint x: 54, startPoint y: 269, endPoint x: 183, endPoint y: 236, distance: 133.1
click at [55, 269] on span "Lista de Pedidos" at bounding box center [54, 271] width 61 height 12
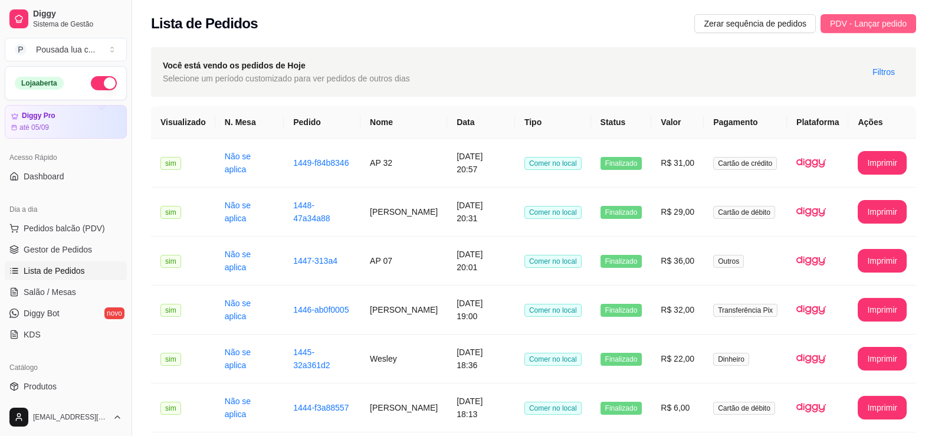
click at [867, 25] on span "PDV - Lançar pedido" at bounding box center [868, 23] width 77 height 13
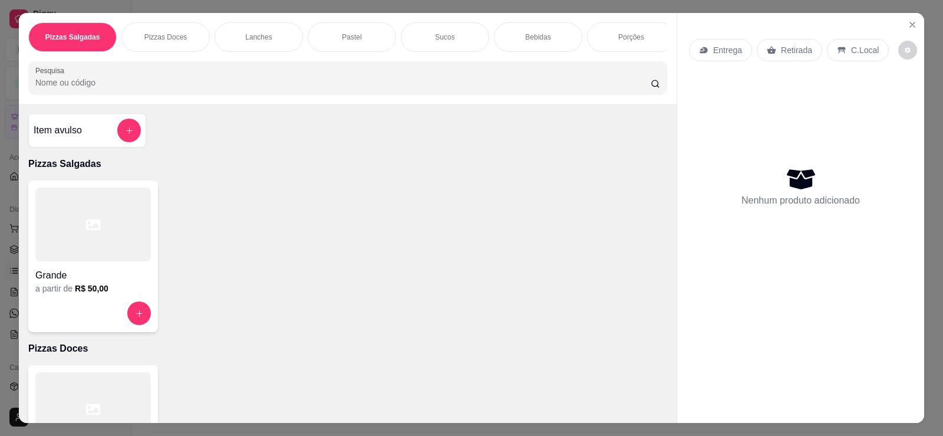
click at [875, 50] on div "C.Local" at bounding box center [858, 50] width 62 height 22
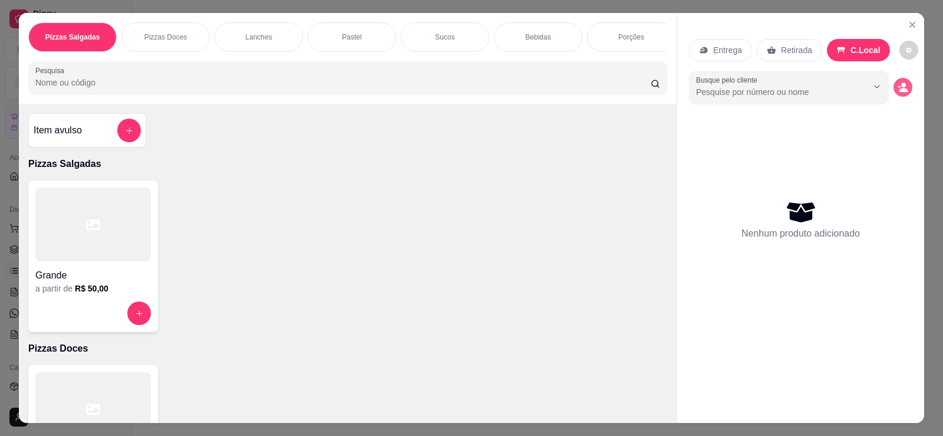
click at [901, 91] on icon "decrease-product-quantity" at bounding box center [904, 90] width 9 height 4
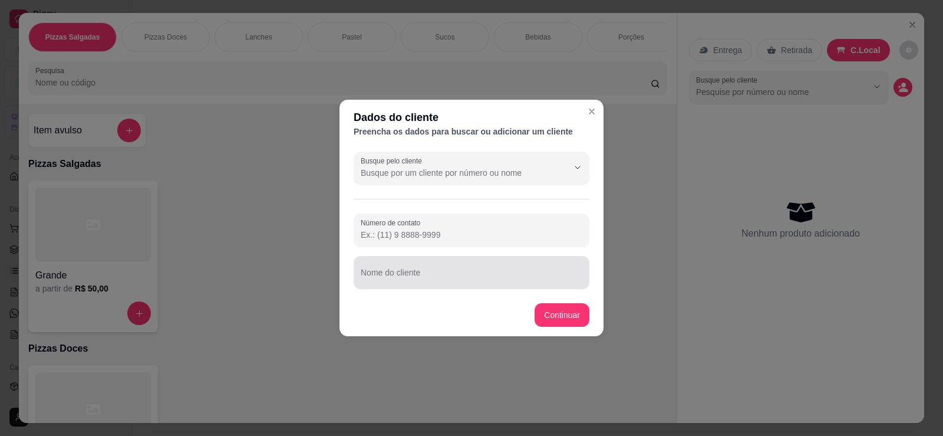
click at [457, 279] on input "Nome do cliente" at bounding box center [472, 277] width 222 height 12
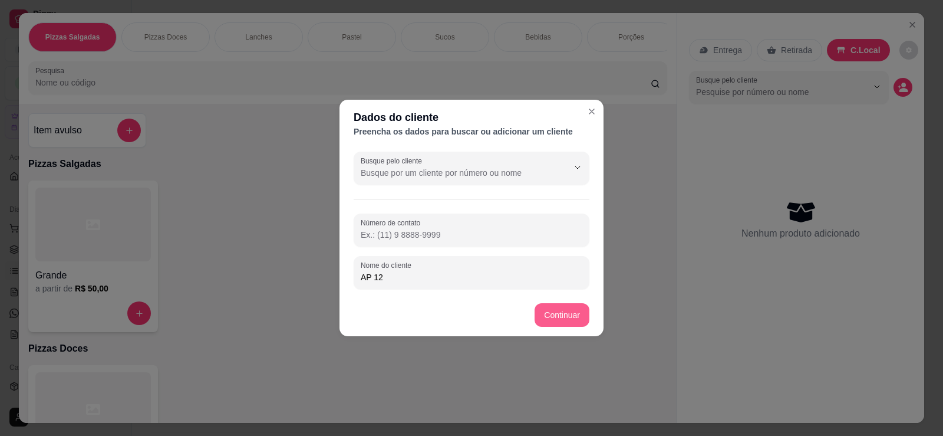
type input "AP 12"
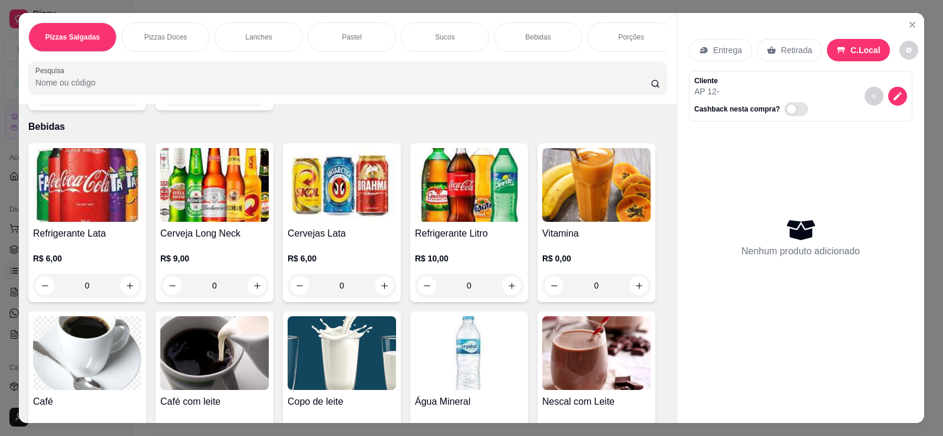
scroll to position [1514, 0]
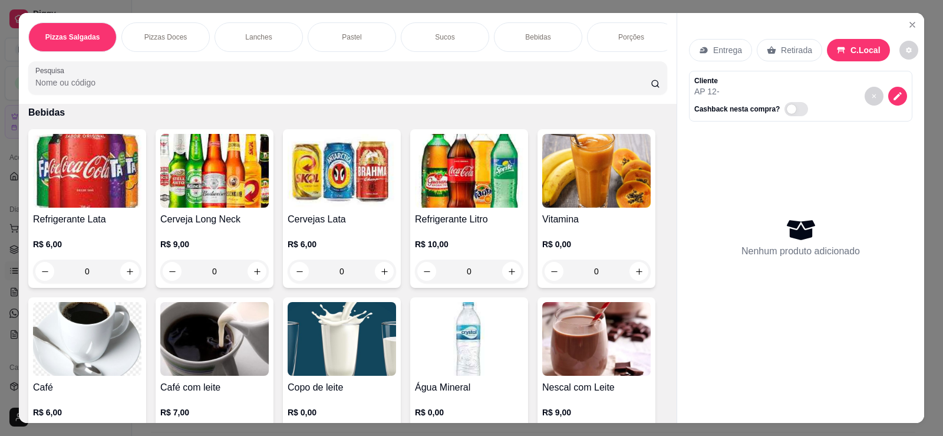
click at [442, 226] on h4 "Refrigerante Litro" at bounding box center [469, 219] width 108 height 14
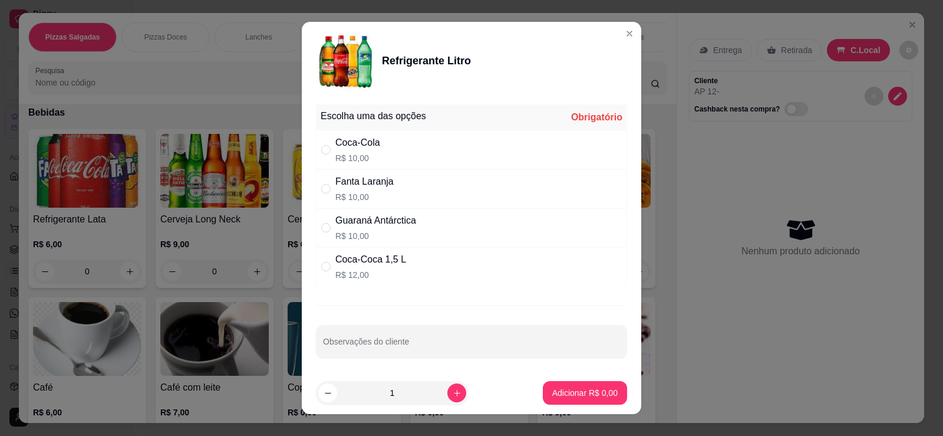
click at [391, 156] on div "Coca-Cola R$ 10,00" at bounding box center [471, 149] width 311 height 39
radio input "true"
click at [546, 399] on button "Adicionar R$ 10,00" at bounding box center [582, 393] width 89 height 24
type input "1"
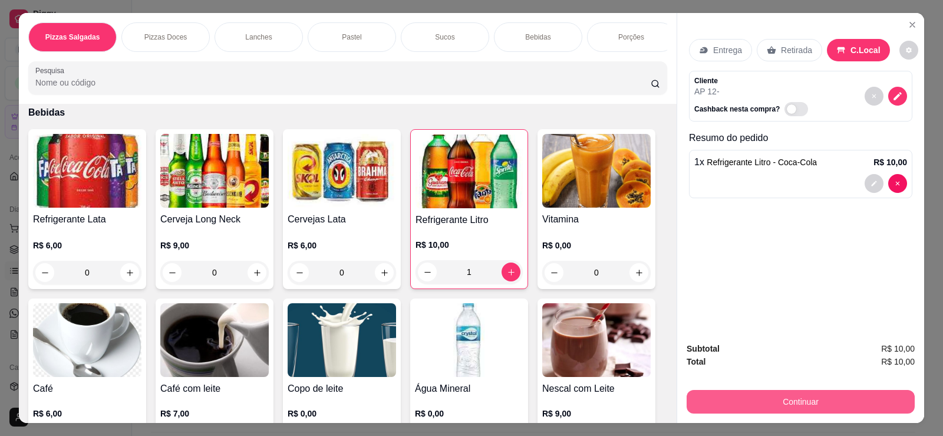
click at [747, 395] on button "Continuar" at bounding box center [801, 402] width 228 height 24
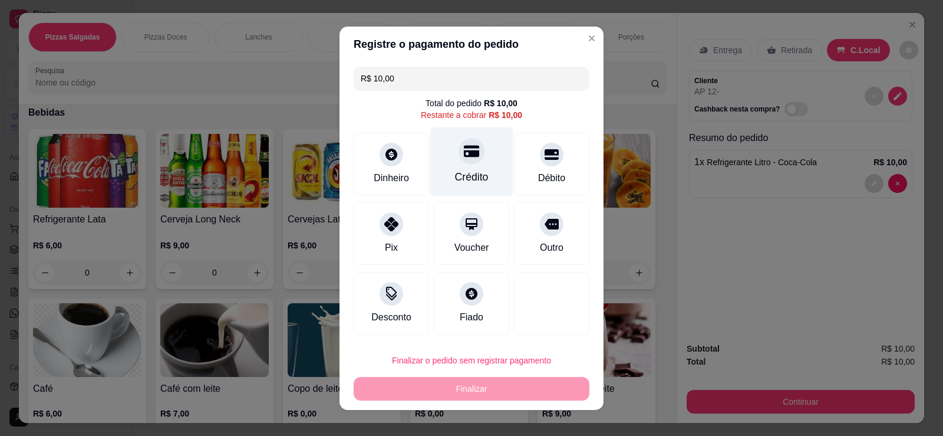
click at [479, 154] on div "Crédito" at bounding box center [471, 161] width 83 height 69
type input "R$ 0,00"
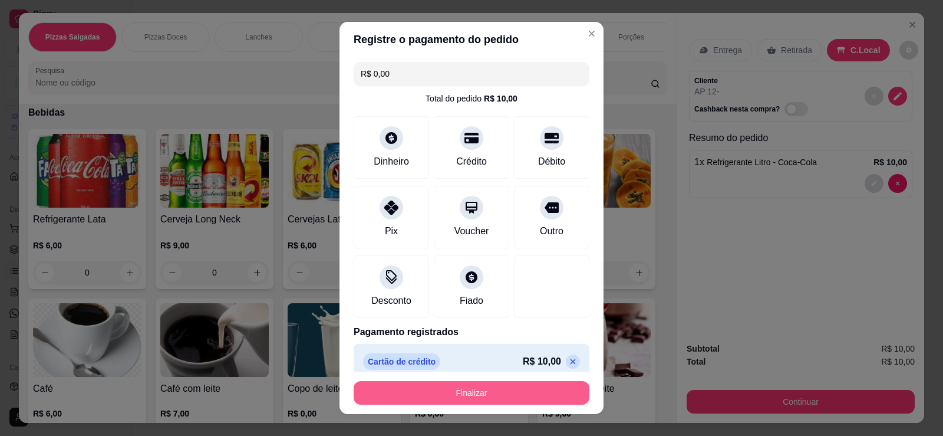
click at [516, 392] on button "Finalizar" at bounding box center [472, 393] width 236 height 24
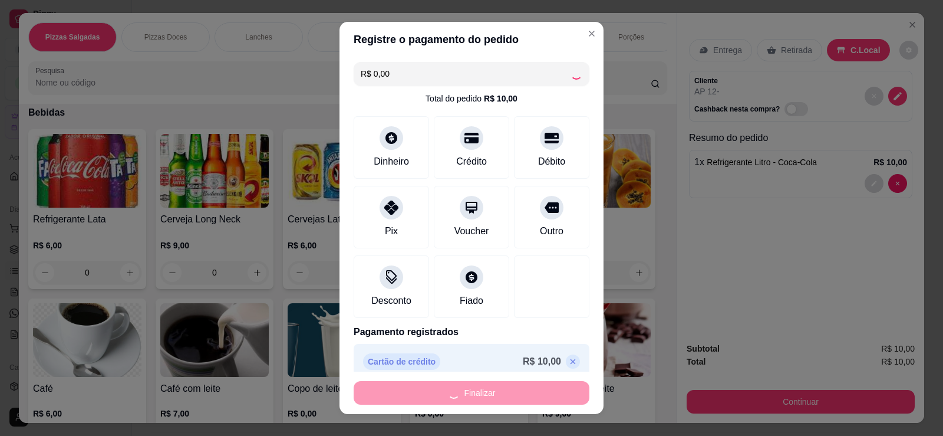
type input "0"
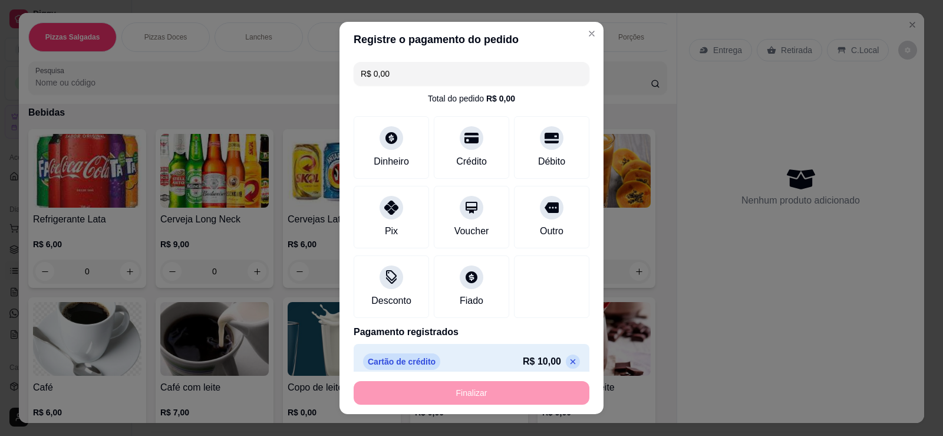
type input "-R$ 10,00"
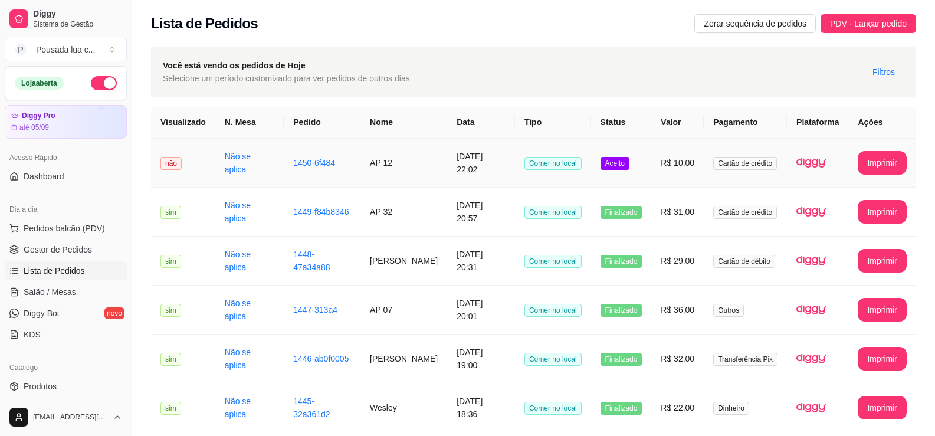
click at [423, 164] on td "AP 12" at bounding box center [403, 163] width 87 height 49
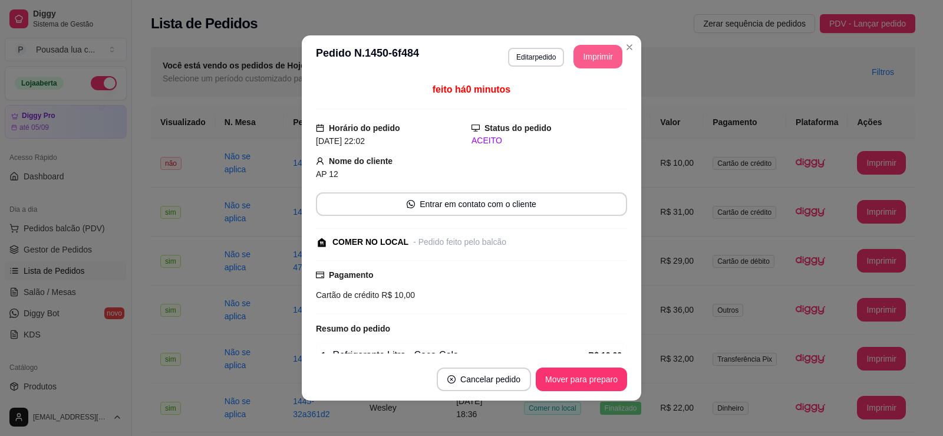
click at [596, 47] on button "Imprimir" at bounding box center [598, 57] width 49 height 24
click at [574, 386] on button "Mover para preparo" at bounding box center [581, 379] width 91 height 24
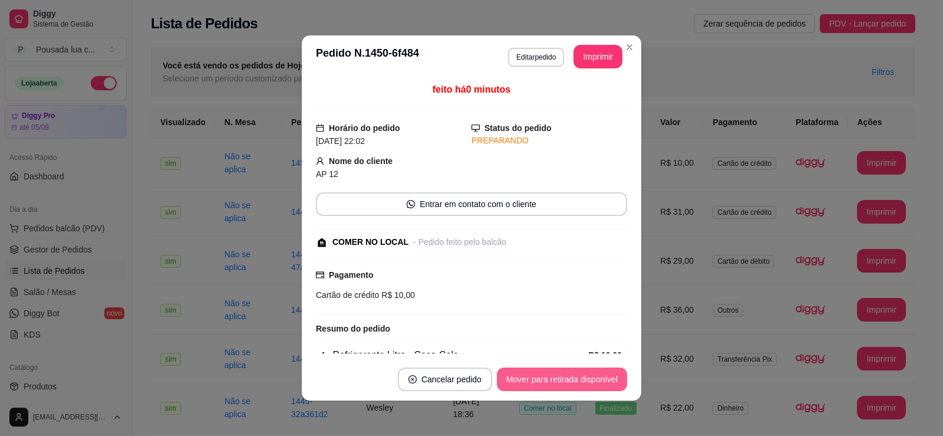
click at [578, 377] on button "Mover para retirada disponível" at bounding box center [562, 379] width 130 height 24
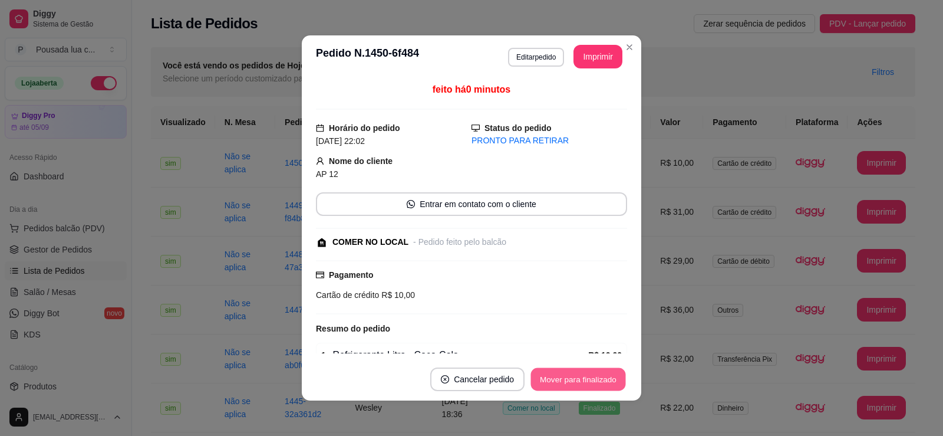
click at [578, 377] on button "Mover para finalizado" at bounding box center [578, 379] width 95 height 23
